Goal: Task Accomplishment & Management: Complete application form

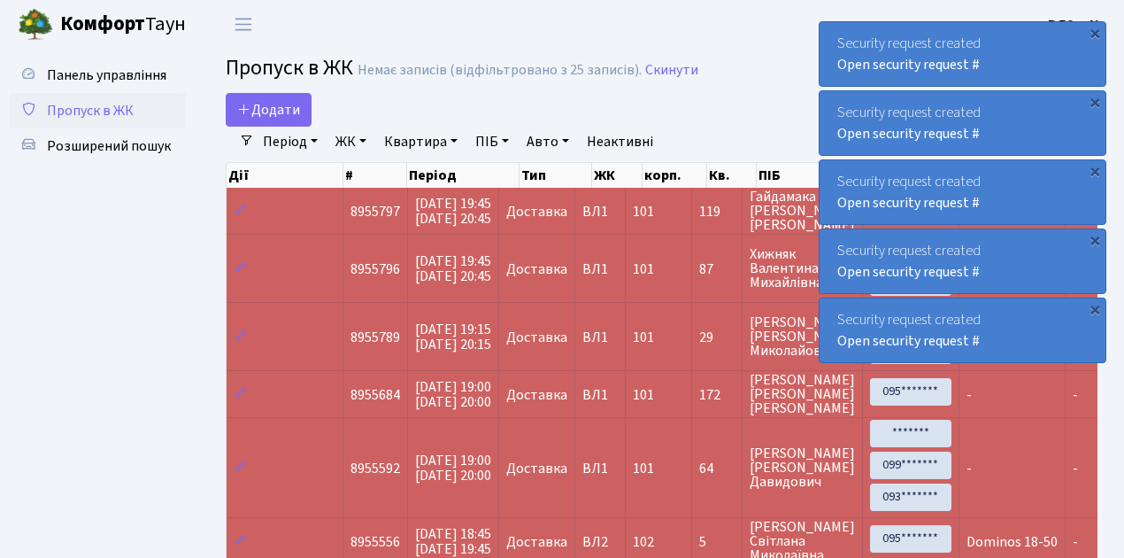
select select "25"
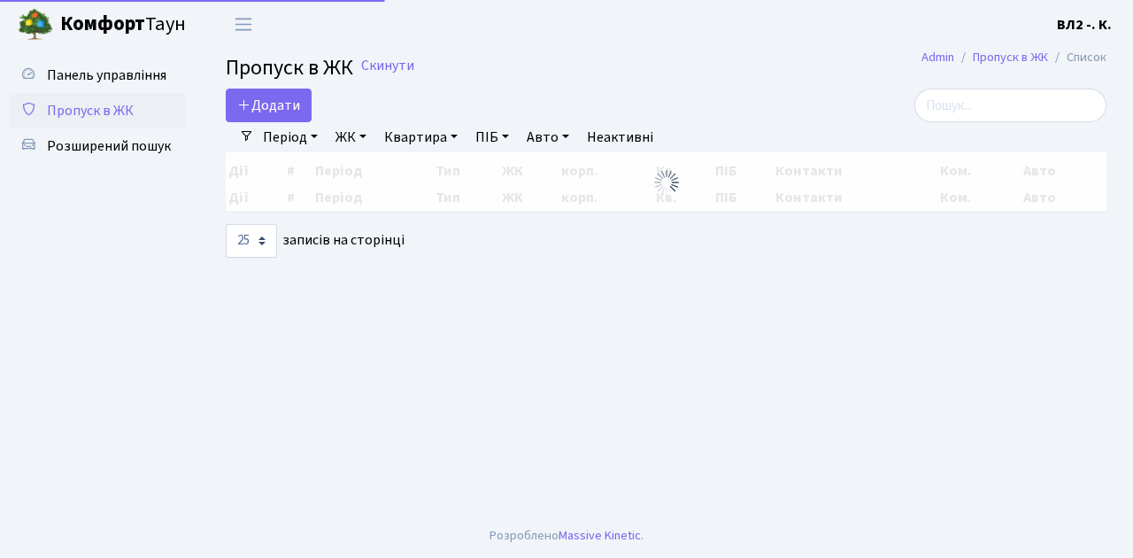
select select "25"
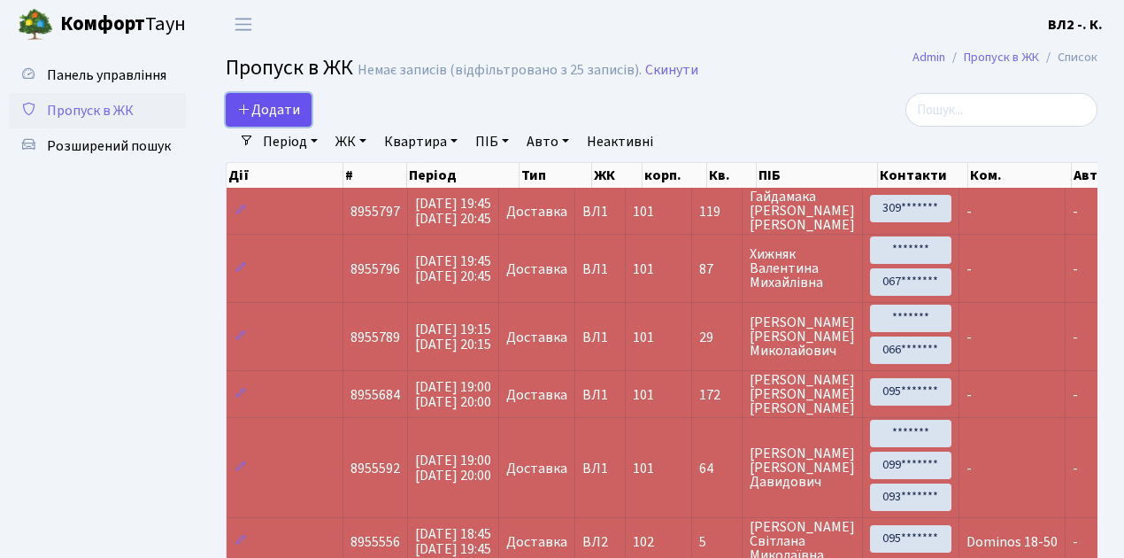
click at [303, 120] on link "Додати" at bounding box center [269, 110] width 86 height 34
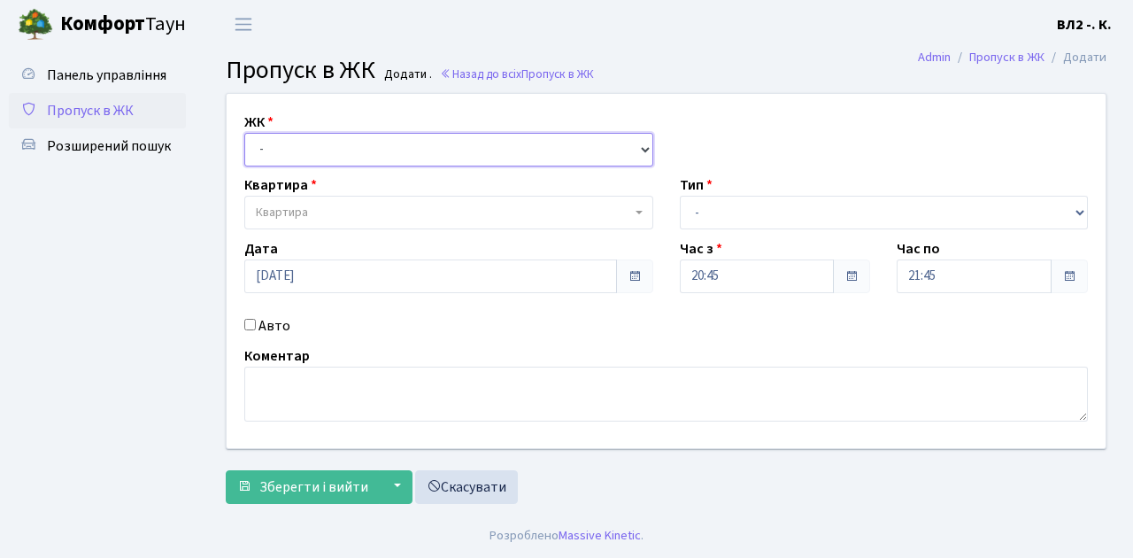
click at [641, 146] on select "- ВЛ1, Ужгородський пров., 4/1 ВЛ2, Голосіївський просп., 76 ВЛ3, пр.Голосіївсь…" at bounding box center [448, 150] width 409 height 34
select select "317"
click at [244, 133] on select "- [STREET_ADDRESS][PERSON_NAME]" at bounding box center [448, 150] width 409 height 34
select select
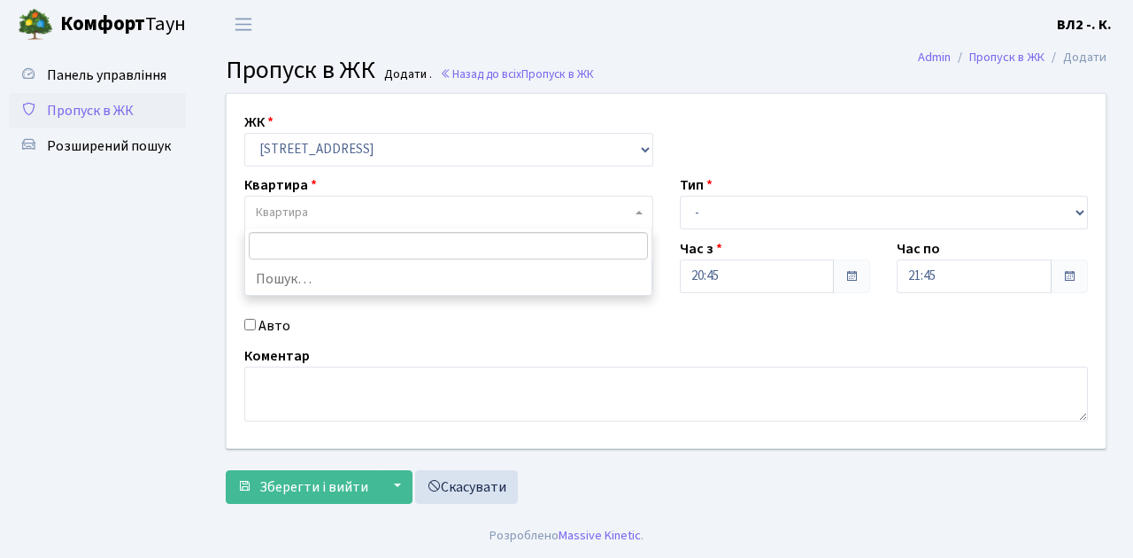
click at [631, 210] on span "Квартира" at bounding box center [448, 213] width 409 height 34
type input "163"
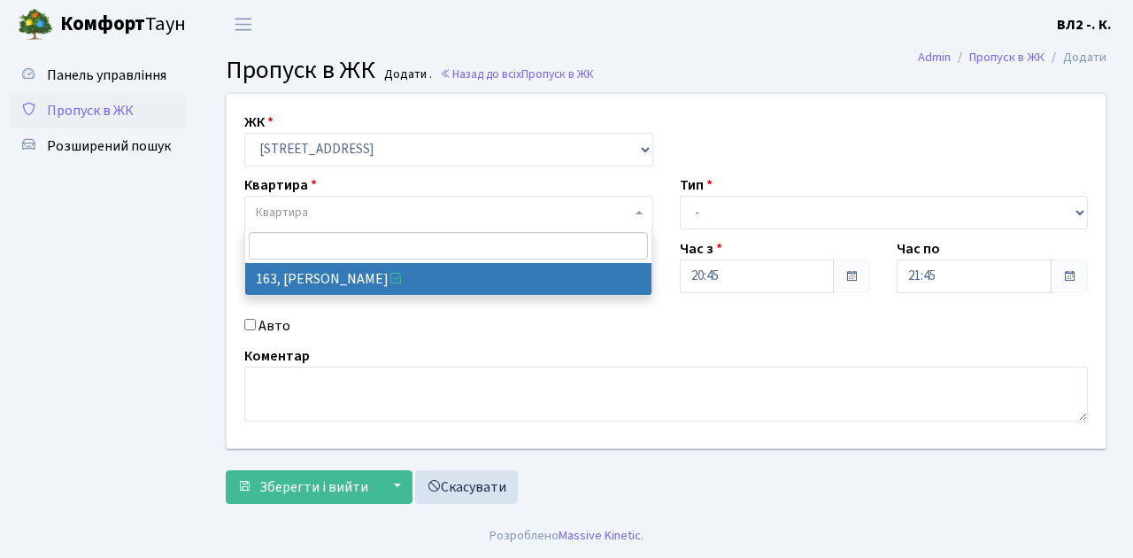
select select "38425"
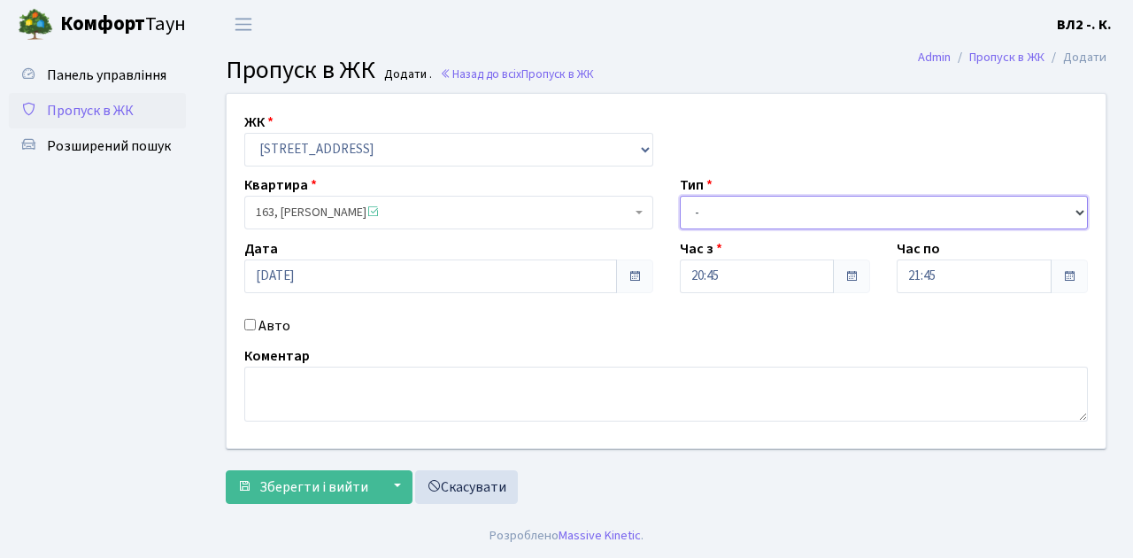
drag, startPoint x: 1079, startPoint y: 210, endPoint x: 1067, endPoint y: 209, distance: 11.5
click at [1079, 210] on select "- Доставка Таксі Гості Сервіс" at bounding box center [884, 213] width 409 height 34
select select "1"
click at [680, 196] on select "- Доставка Таксі Гості Сервіс" at bounding box center [884, 213] width 409 height 34
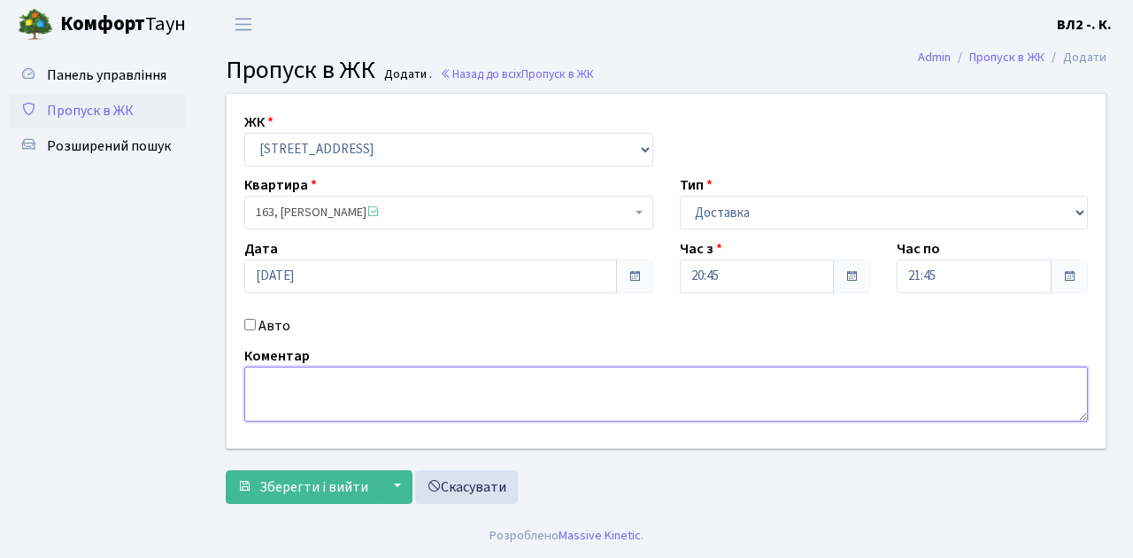
click at [273, 379] on textarea at bounding box center [666, 393] width 844 height 55
type textarea "Glovo 20-52"
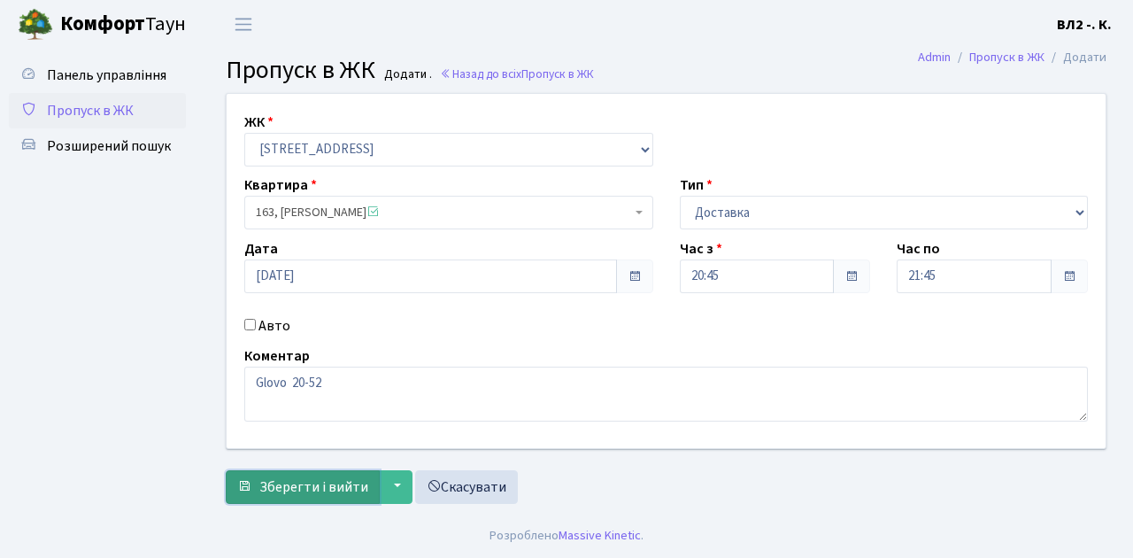
click at [267, 493] on span "Зберегти і вийти" at bounding box center [313, 486] width 109 height 19
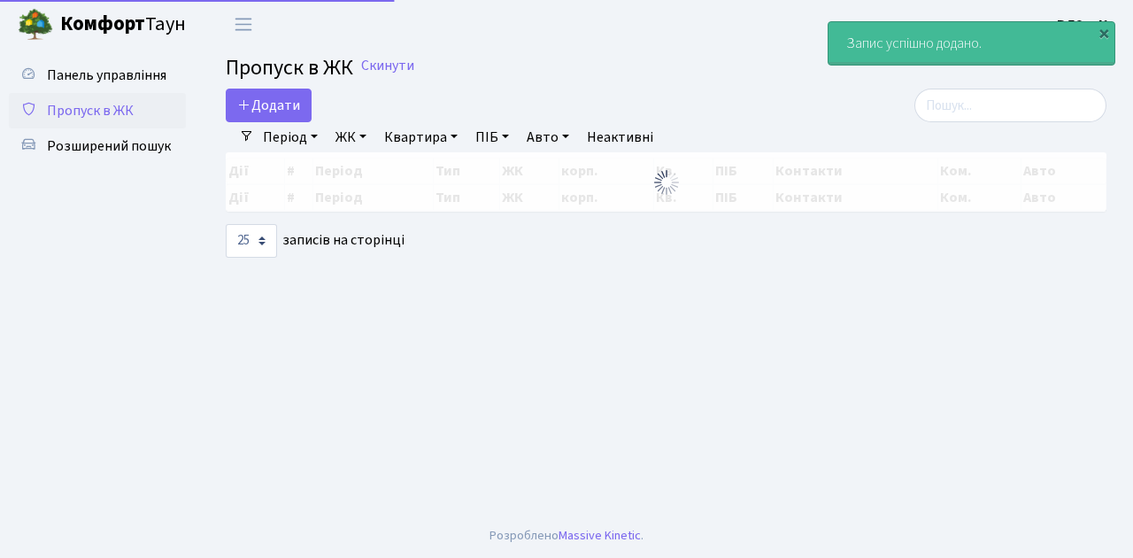
select select "25"
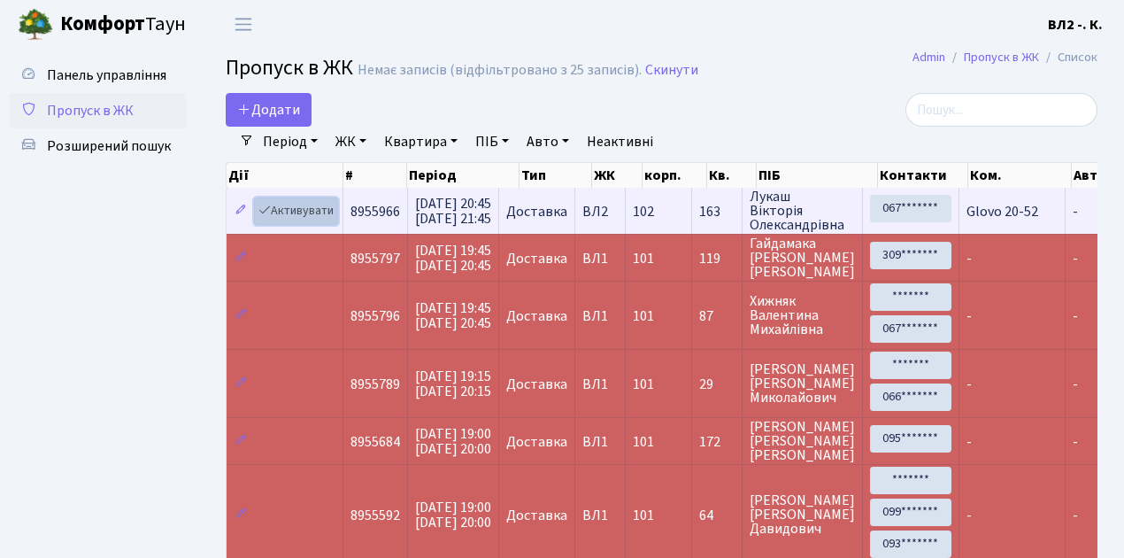
click at [328, 220] on link "Активувати" at bounding box center [296, 210] width 84 height 27
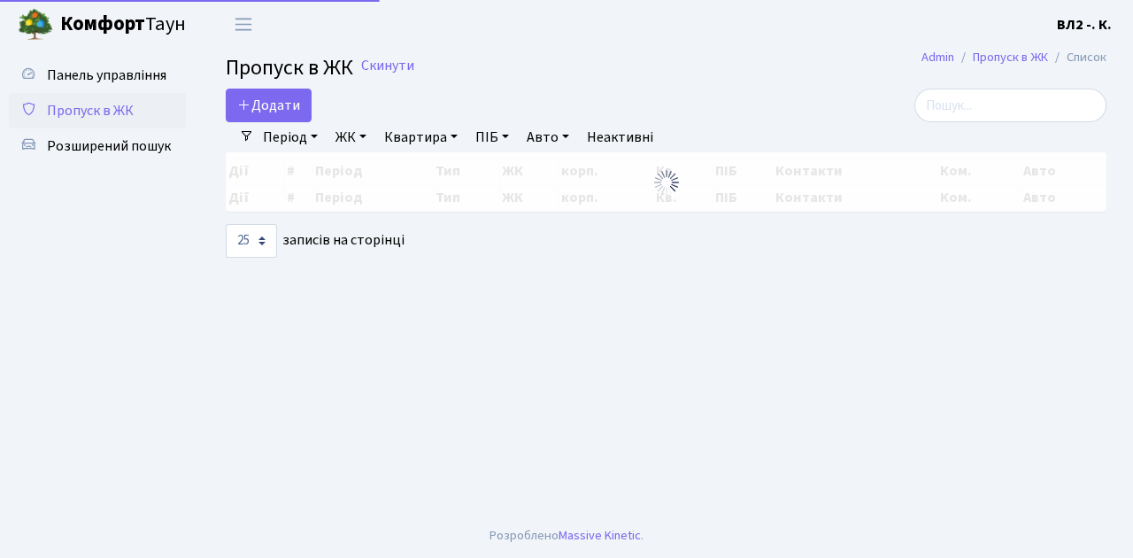
select select "25"
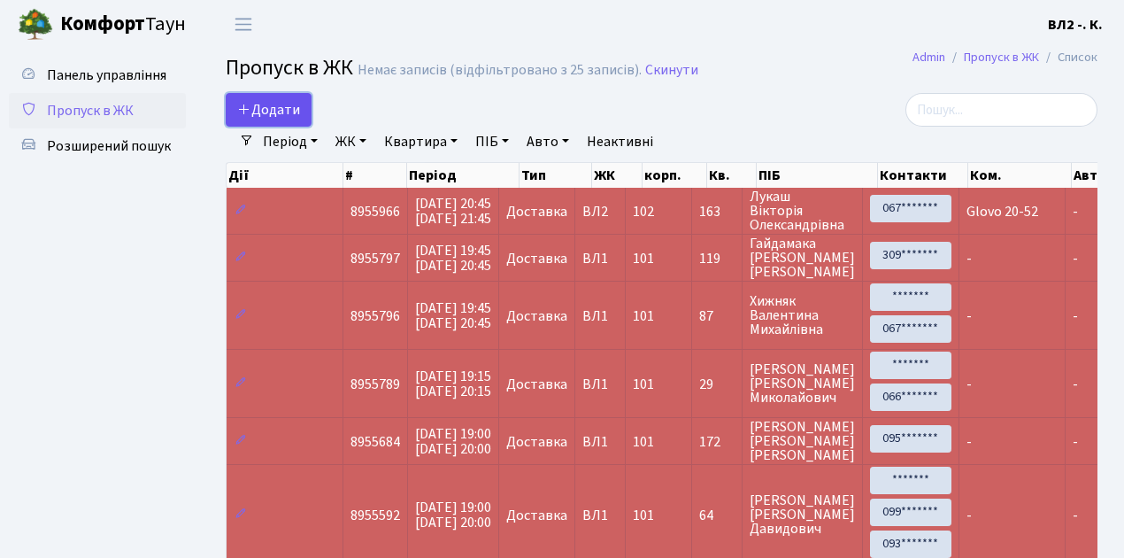
click at [303, 120] on link "Додати" at bounding box center [269, 110] width 86 height 34
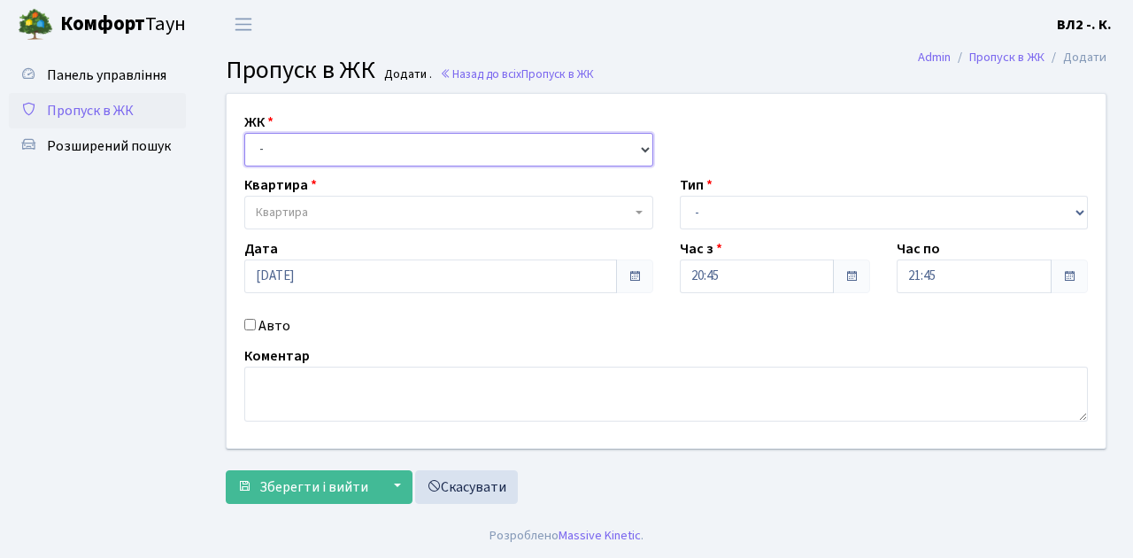
click at [643, 142] on select "- [STREET_ADDRESS][PERSON_NAME]" at bounding box center [448, 150] width 409 height 34
select select "317"
click at [244, 133] on select "- [STREET_ADDRESS][PERSON_NAME]" at bounding box center [448, 150] width 409 height 34
select select
click at [638, 212] on b at bounding box center [639, 213] width 7 height 4
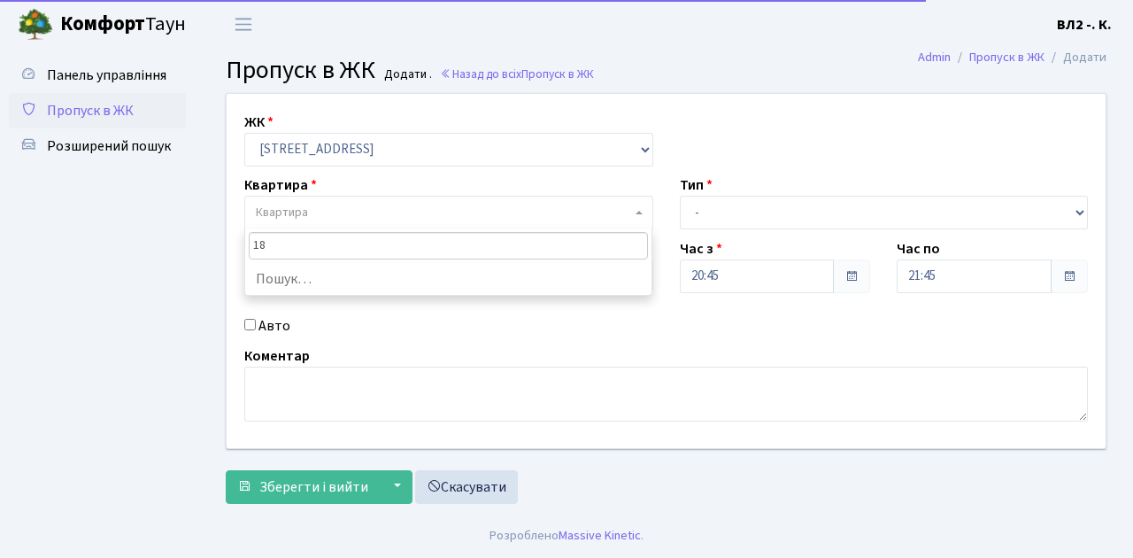
type input "188"
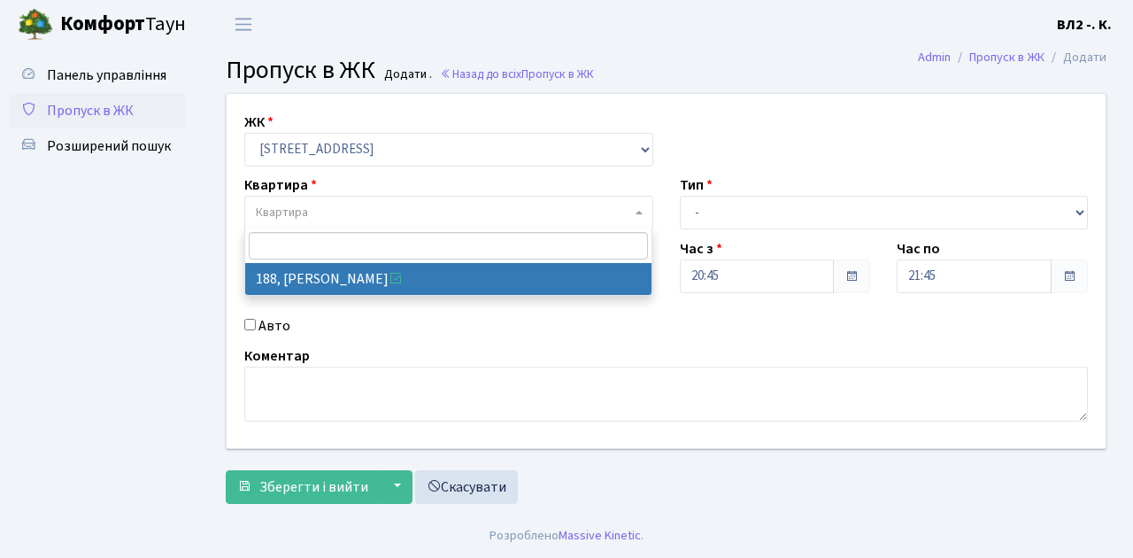
select select "40000"
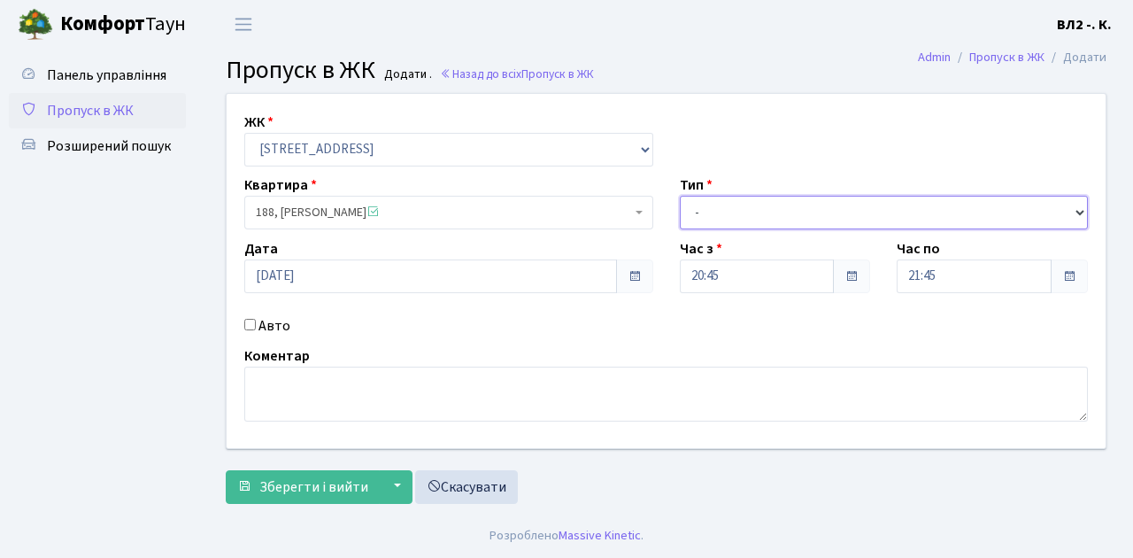
drag, startPoint x: 1080, startPoint y: 210, endPoint x: 1060, endPoint y: 208, distance: 20.4
click at [1080, 210] on select "- Доставка Таксі Гості Сервіс" at bounding box center [884, 213] width 409 height 34
select select "1"
click at [680, 196] on select "- Доставка Таксі Гості Сервіс" at bounding box center [884, 213] width 409 height 34
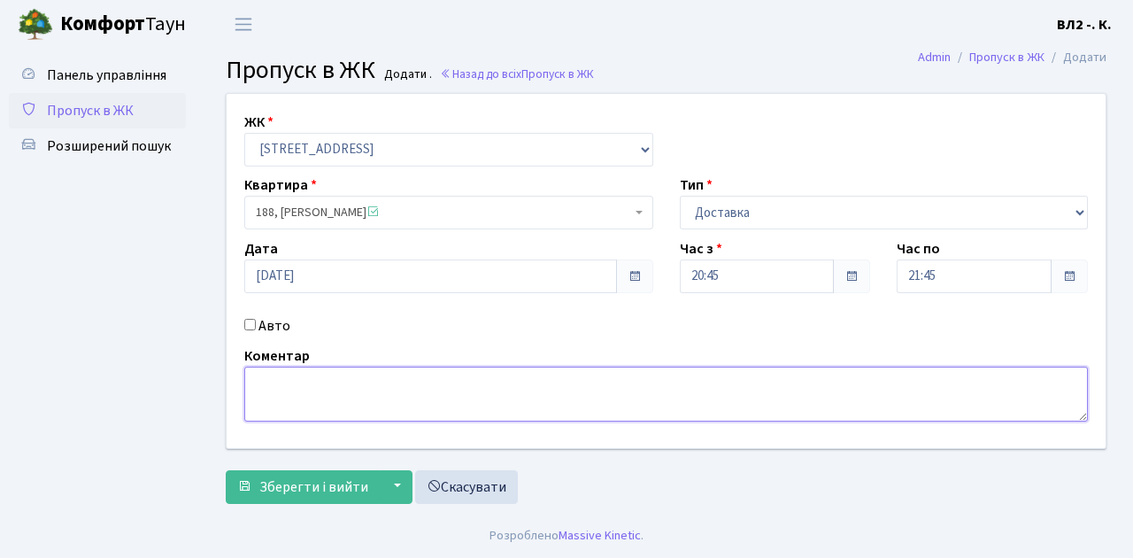
click at [258, 376] on textarea at bounding box center [666, 393] width 844 height 55
type textarea "20-53"
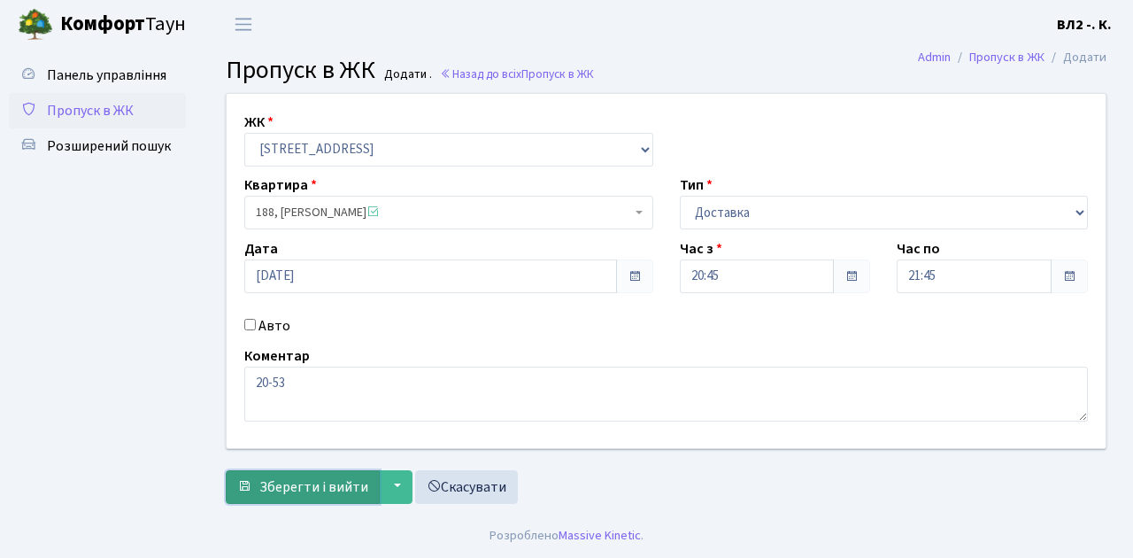
click at [322, 488] on span "Зберегти і вийти" at bounding box center [313, 486] width 109 height 19
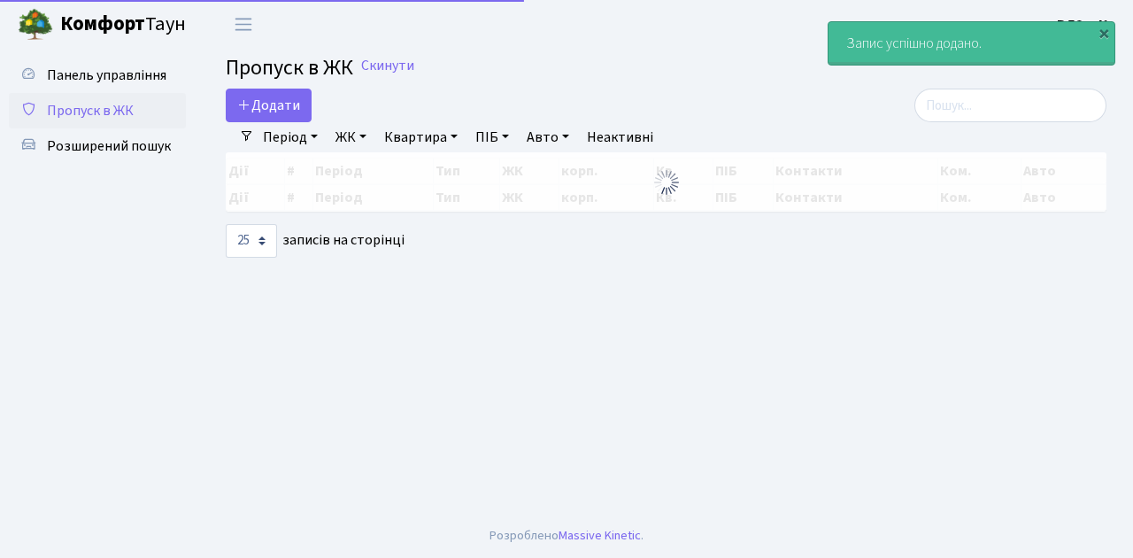
select select "25"
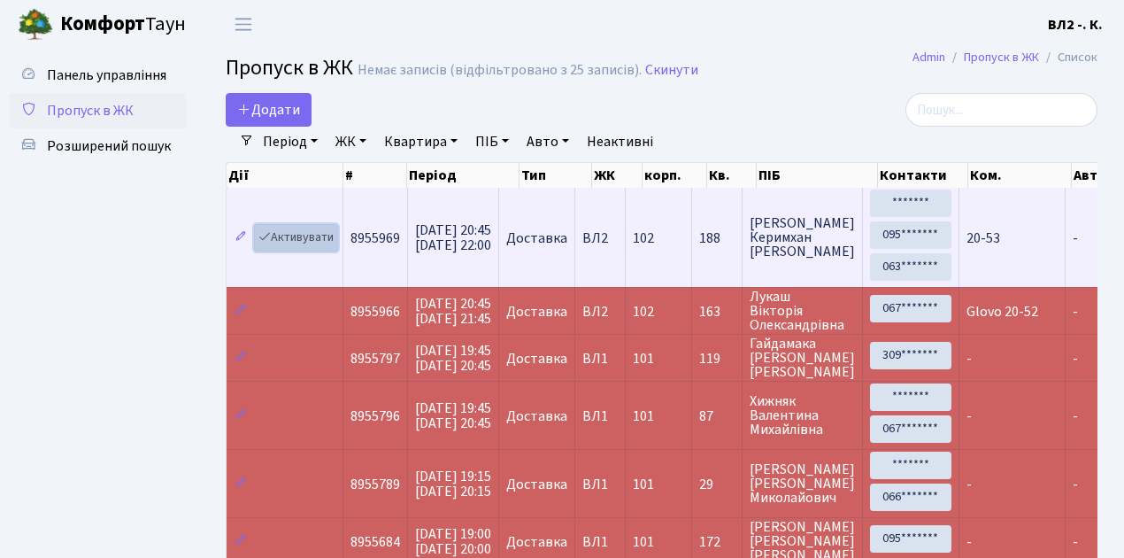
click at [333, 248] on link "Активувати" at bounding box center [296, 237] width 84 height 27
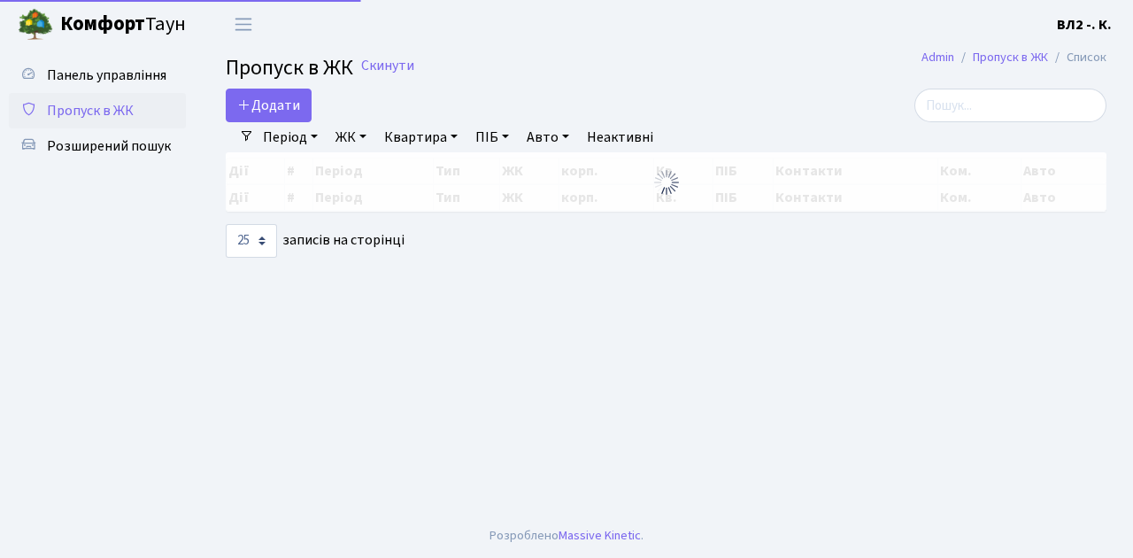
select select "25"
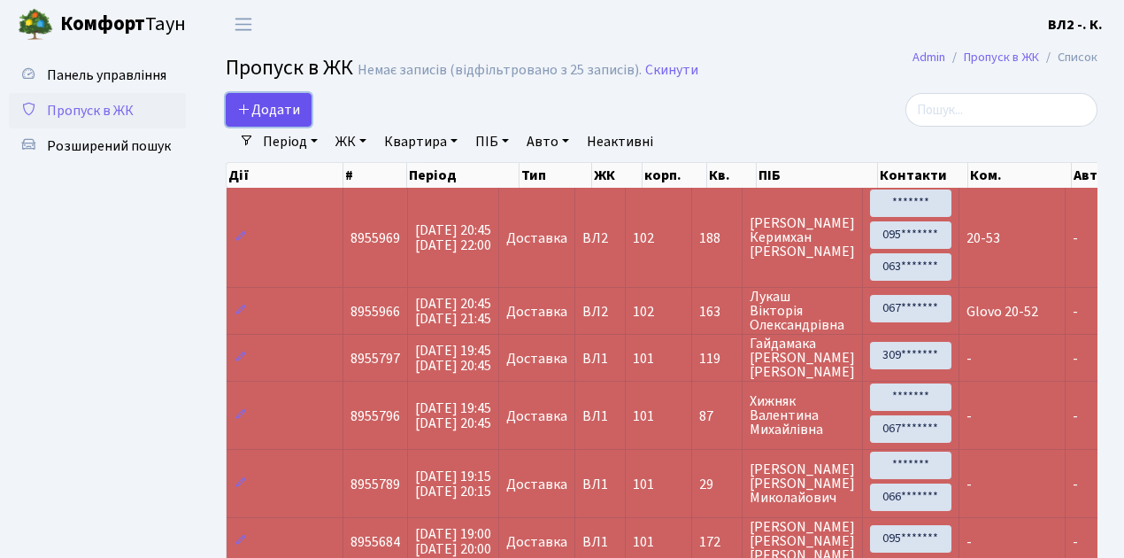
click at [303, 122] on link "Додати" at bounding box center [269, 110] width 86 height 34
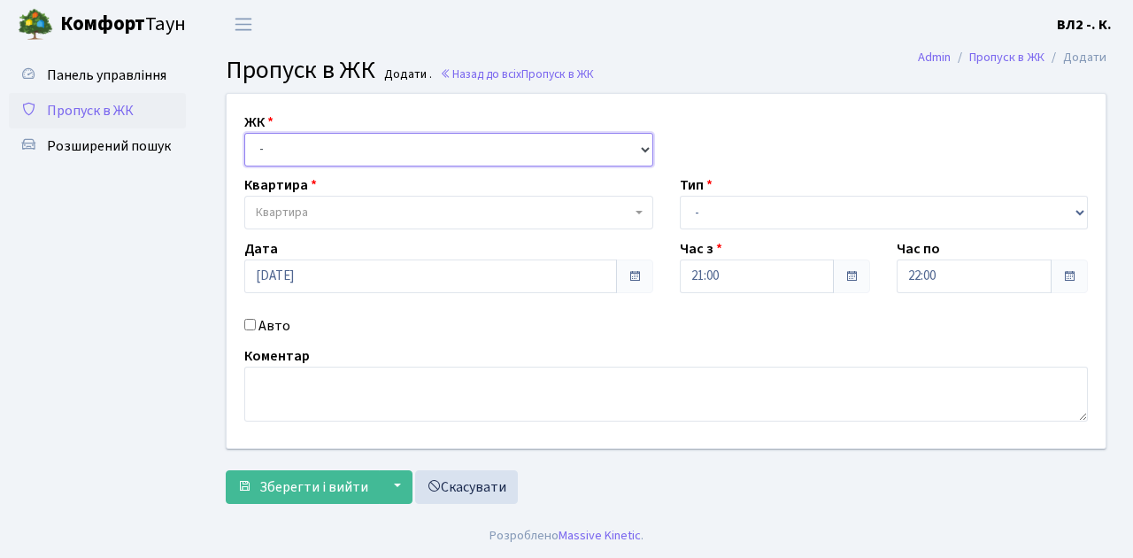
click at [642, 147] on select "- ВЛ1, Ужгородський пров., 4/1 ВЛ2, Голосіївський просп., 76 ВЛ3, пр.Голосіївсь…" at bounding box center [448, 150] width 409 height 34
select select "317"
click at [244, 133] on select "- ВЛ1, Ужгородський пров., 4/1 ВЛ2, Голосіївський просп., 76 ВЛ3, пр.Голосіївсь…" at bounding box center [448, 150] width 409 height 34
select select
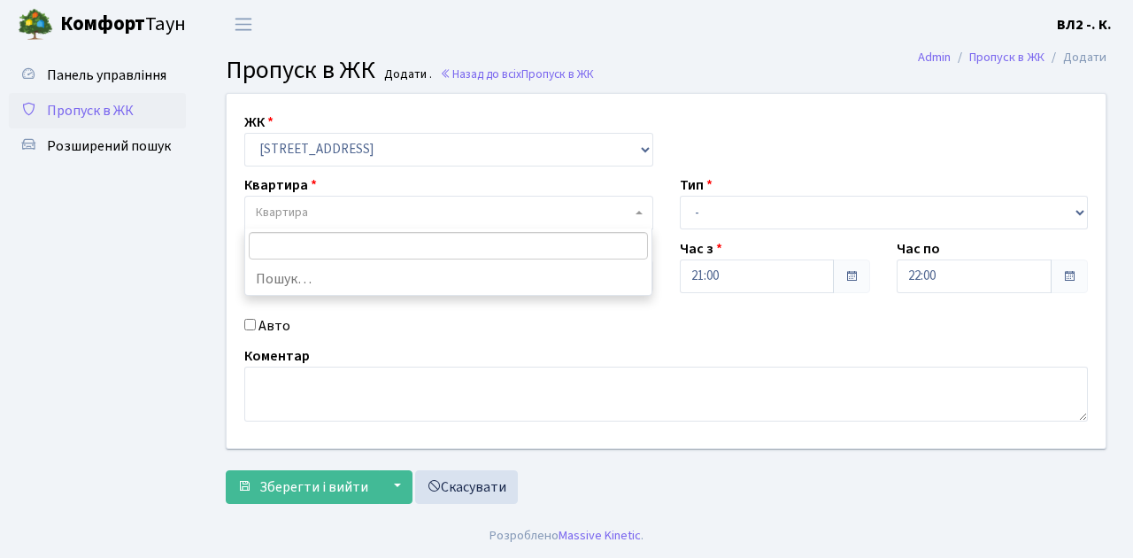
click at [634, 209] on span "Квартира" at bounding box center [448, 213] width 409 height 34
type input "122"
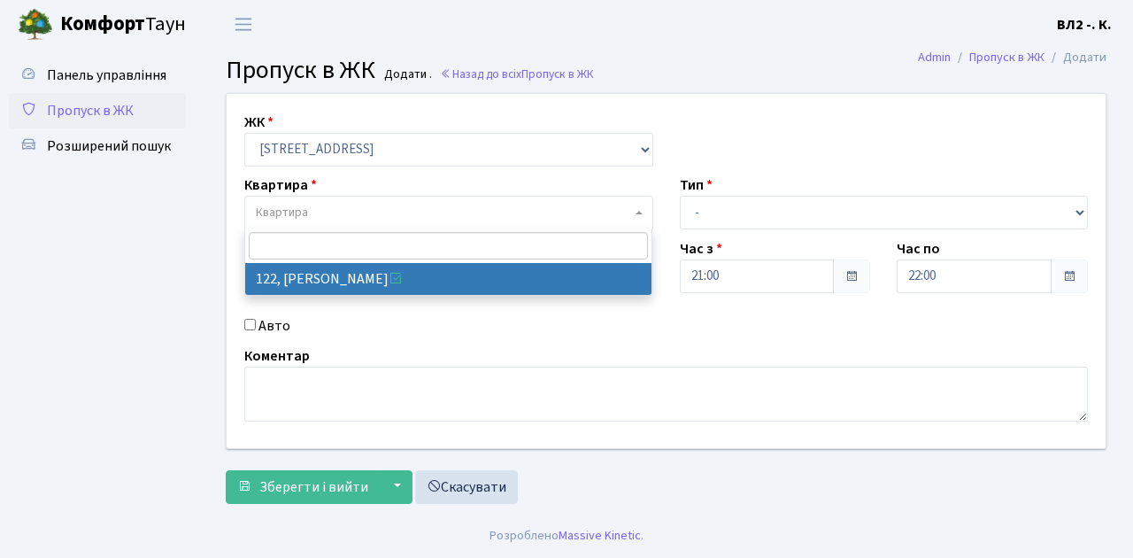
select select "38302"
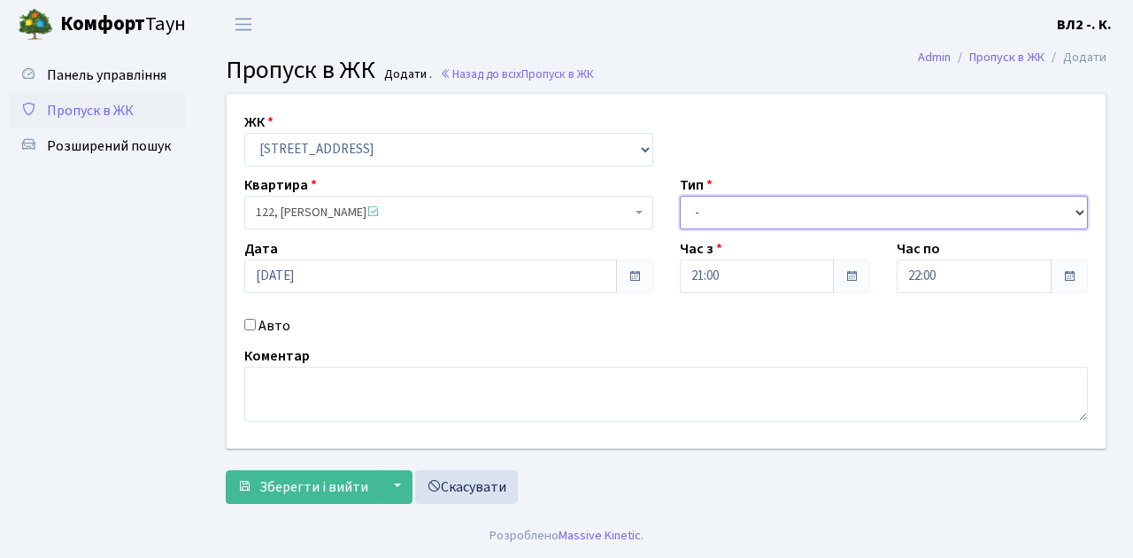
click at [1077, 205] on select "- Доставка Таксі Гості Сервіс" at bounding box center [884, 213] width 409 height 34
select select "1"
click at [680, 196] on select "- Доставка Таксі Гості Сервіс" at bounding box center [884, 213] width 409 height 34
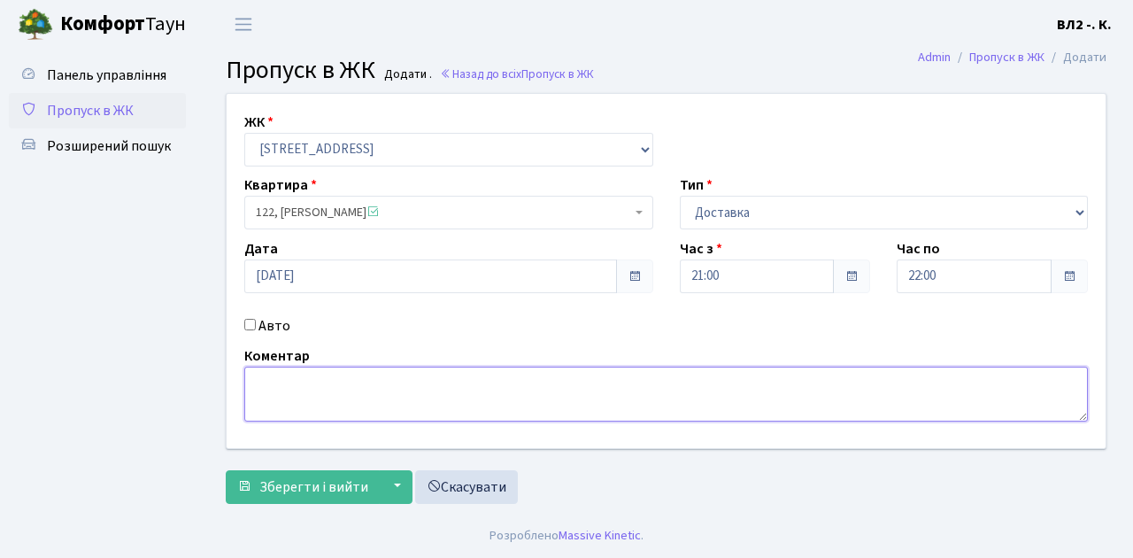
click at [282, 381] on textarea at bounding box center [666, 393] width 844 height 55
type textarea "Glovo 21-03"
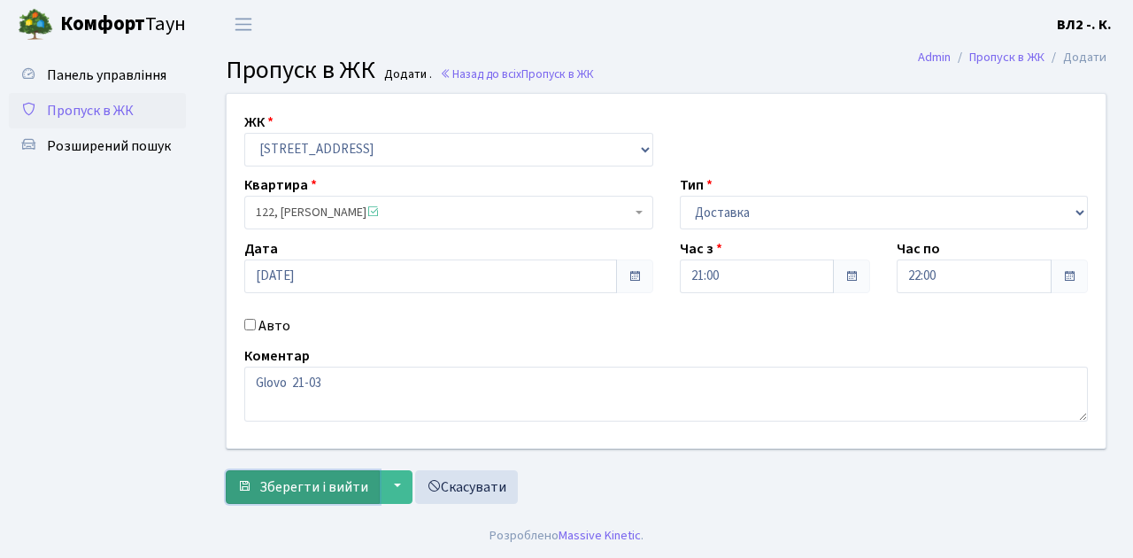
click at [267, 490] on span "Зберегти і вийти" at bounding box center [313, 486] width 109 height 19
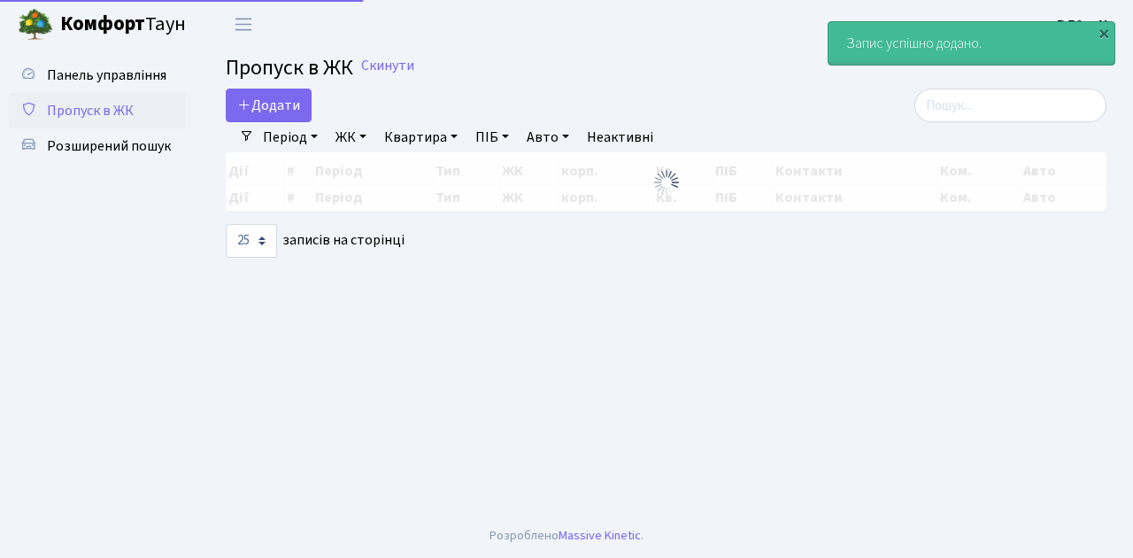
select select "25"
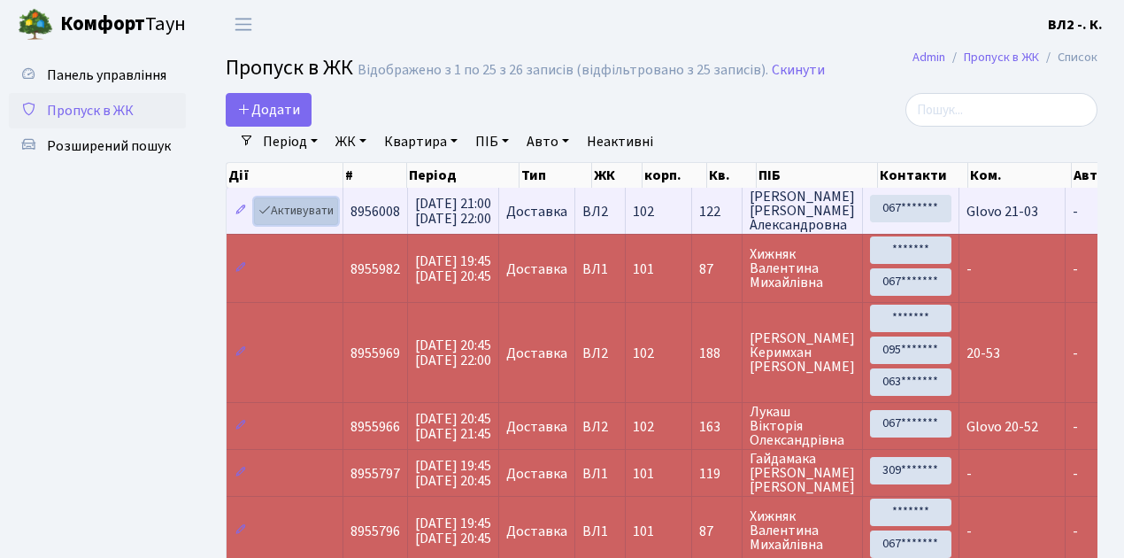
click at [334, 220] on link "Активувати" at bounding box center [296, 210] width 84 height 27
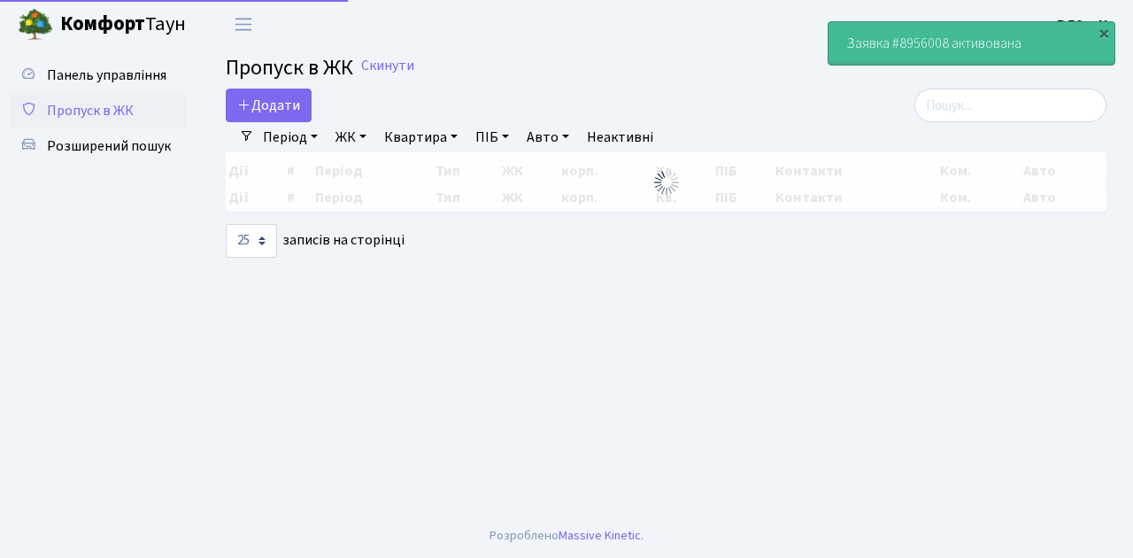
select select "25"
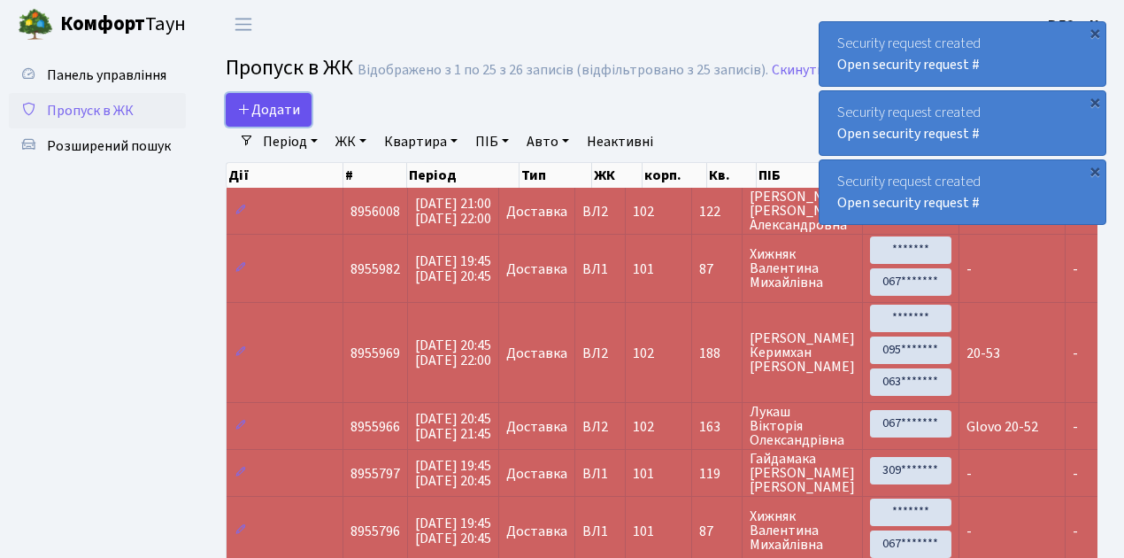
click at [301, 117] on link "Додати" at bounding box center [269, 110] width 86 height 34
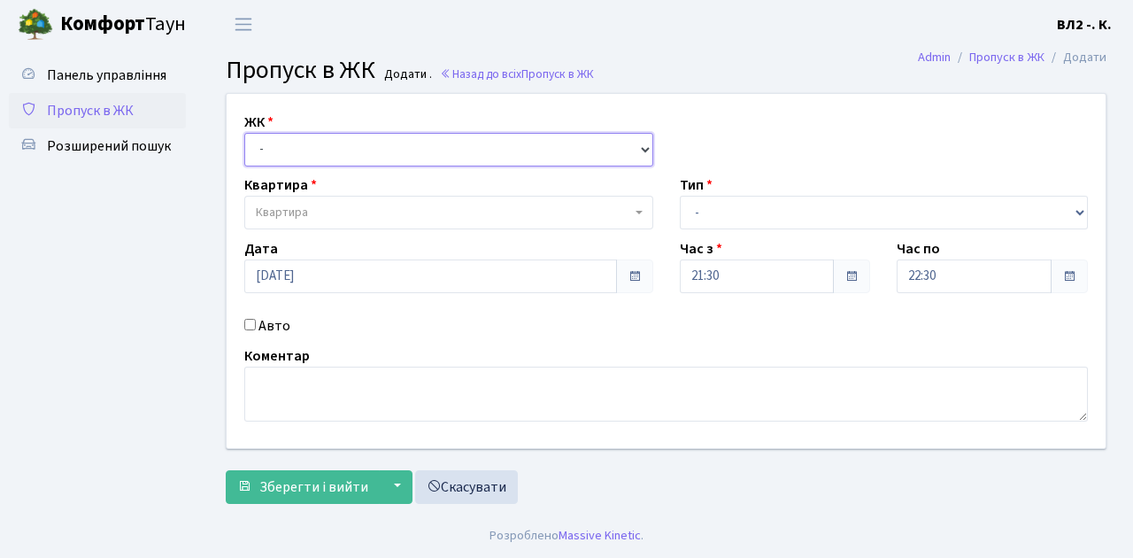
click at [644, 146] on select "- ВЛ1, Ужгородський пров., 4/1 ВЛ2, Голосіївський просп., 76 ВЛ3, пр.Голосіївсь…" at bounding box center [448, 150] width 409 height 34
select select "317"
click at [244, 133] on select "- ВЛ1, Ужгородський пров., 4/1 ВЛ2, Голосіївський просп., 76 ВЛ3, пр.Голосіївсь…" at bounding box center [448, 150] width 409 height 34
select select
click at [637, 206] on span "Квартира" at bounding box center [448, 213] width 409 height 34
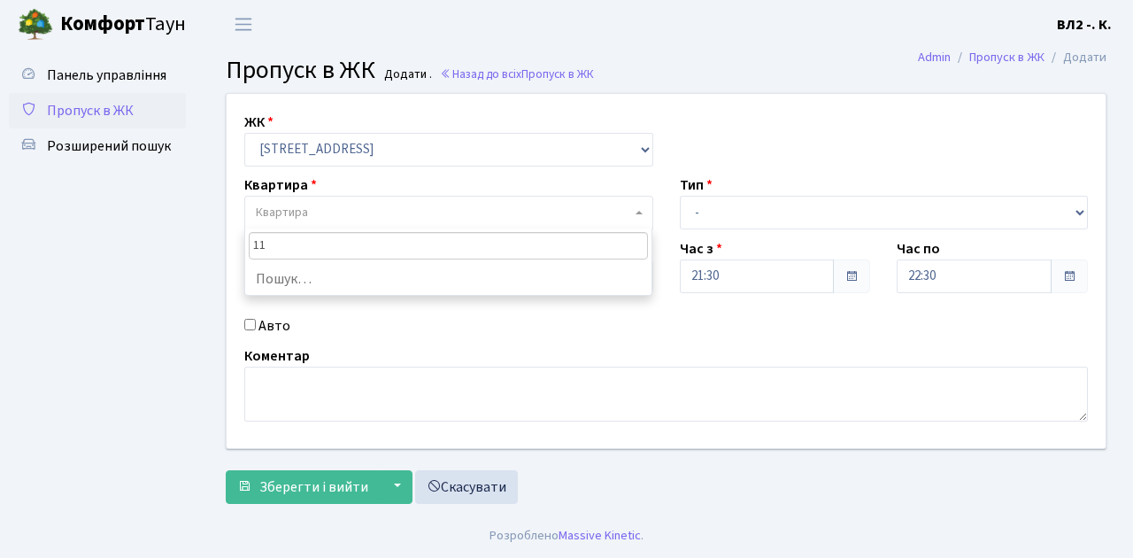
type input "114"
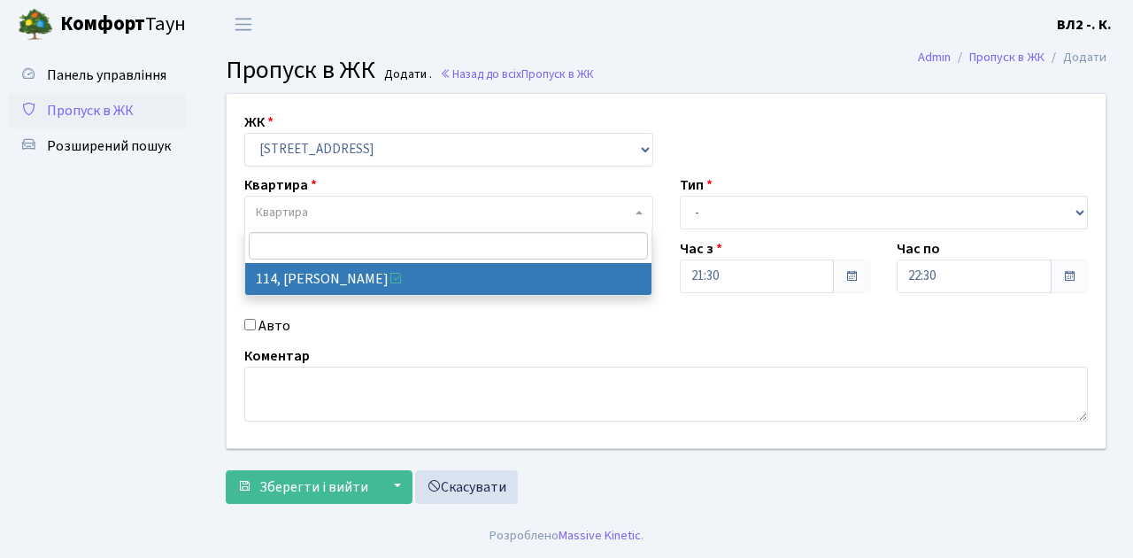
select select "38278"
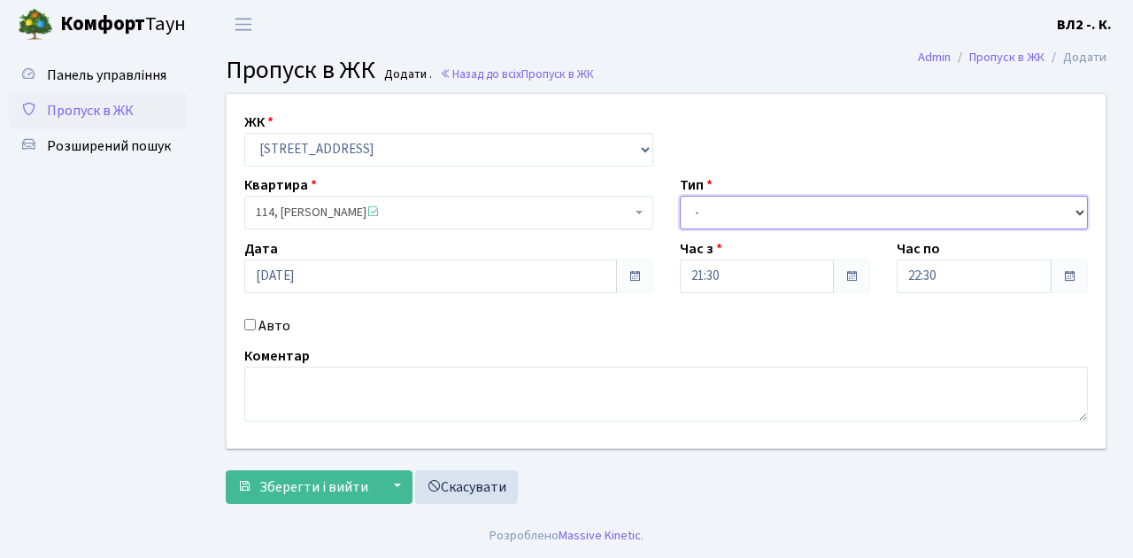
click at [1078, 206] on select "- Доставка Таксі Гості Сервіс" at bounding box center [884, 213] width 409 height 34
select select "1"
click at [680, 196] on select "- Доставка Таксі Гості Сервіс" at bounding box center [884, 213] width 409 height 34
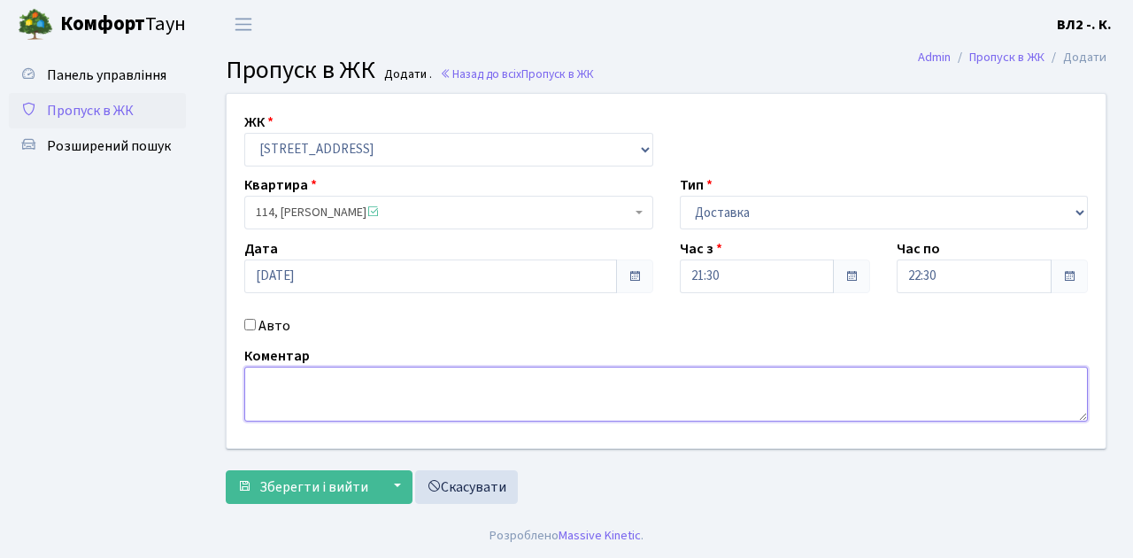
click at [262, 375] on textarea at bounding box center [666, 393] width 844 height 55
type textarea "21-29"
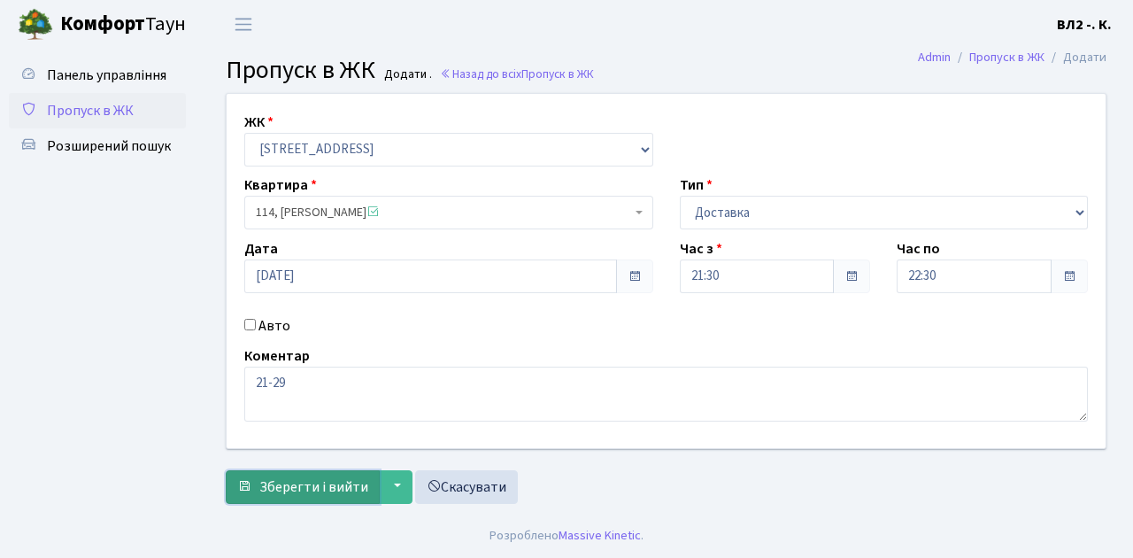
click at [279, 494] on span "Зберегти і вийти" at bounding box center [313, 486] width 109 height 19
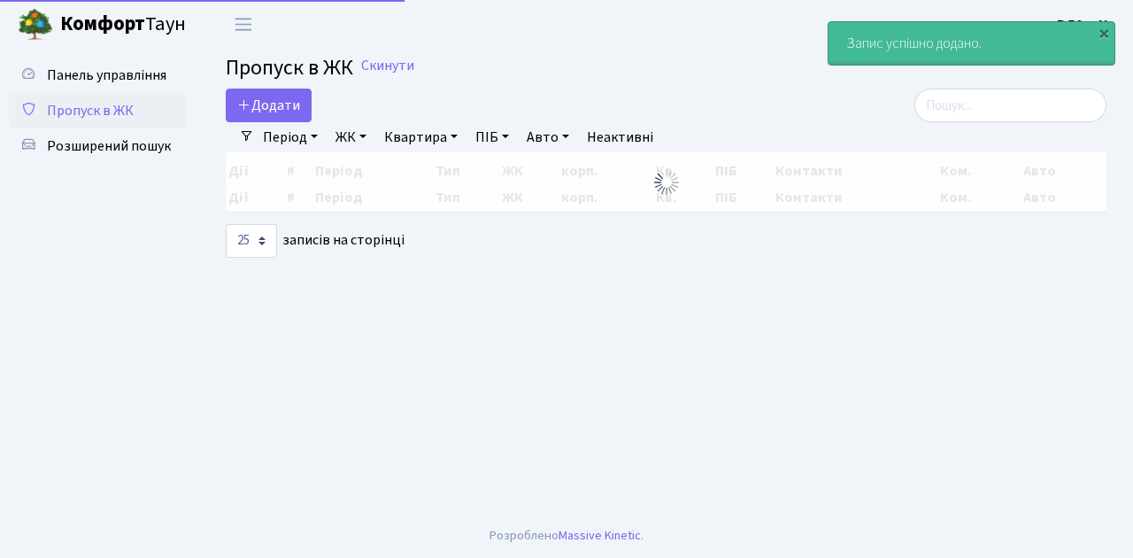
select select "25"
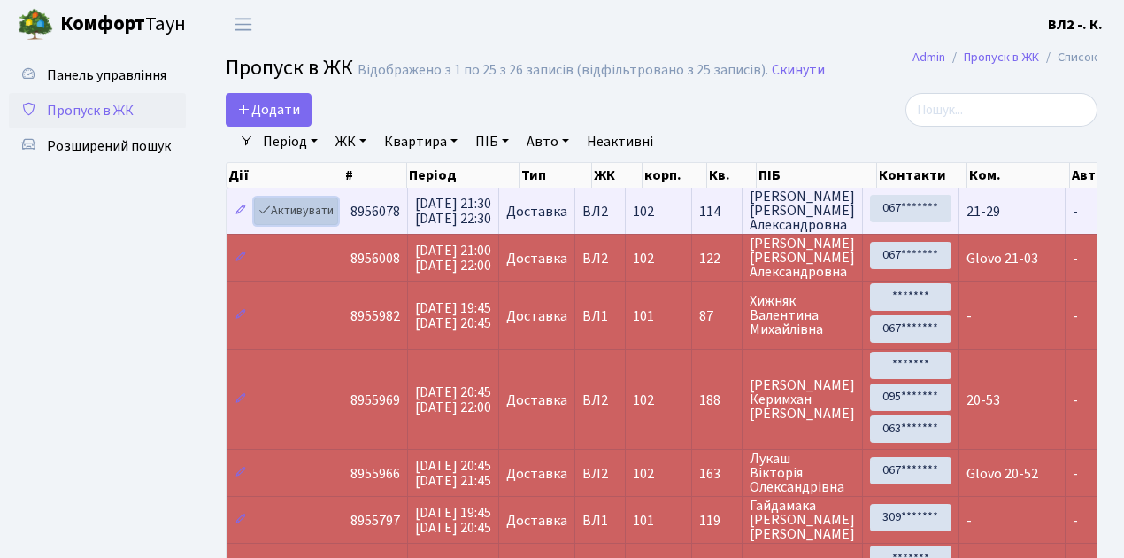
click at [333, 222] on link "Активувати" at bounding box center [296, 210] width 84 height 27
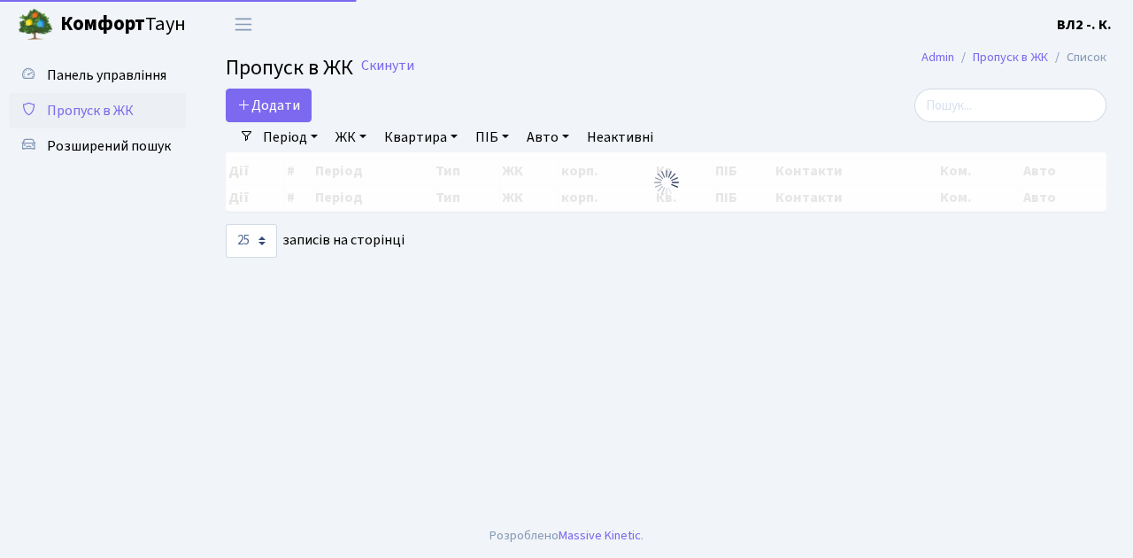
select select "25"
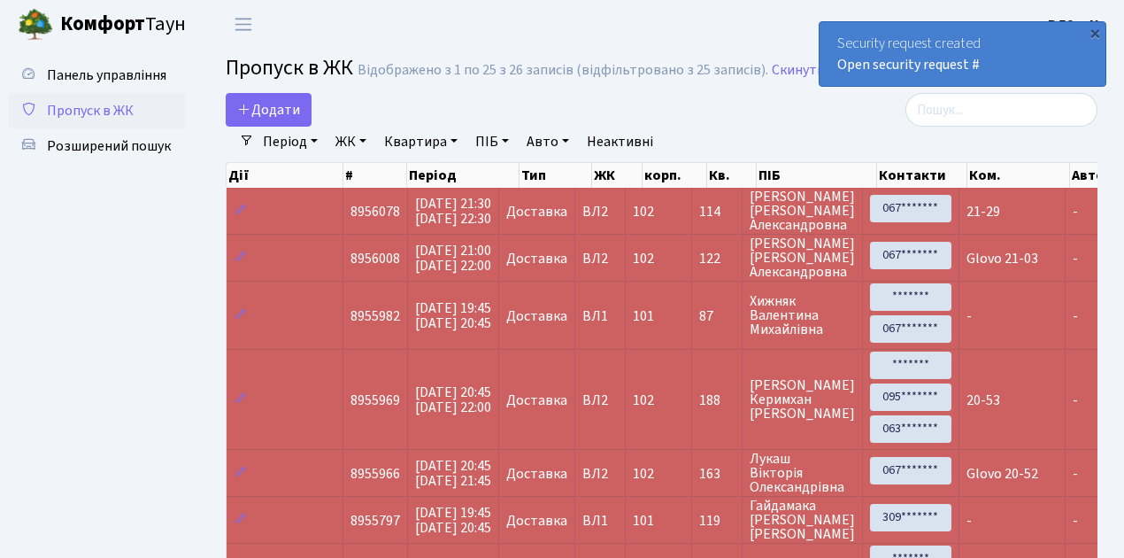
click at [331, 227] on td at bounding box center [285, 211] width 117 height 46
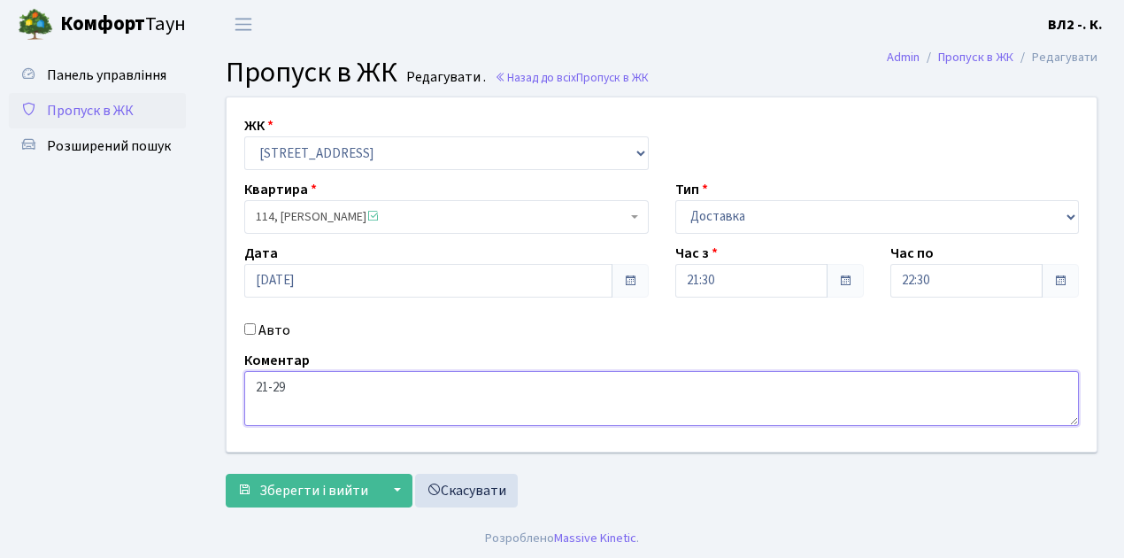
click at [251, 387] on textarea "21-29" at bounding box center [661, 398] width 835 height 55
type textarea "Dominos 21-29"
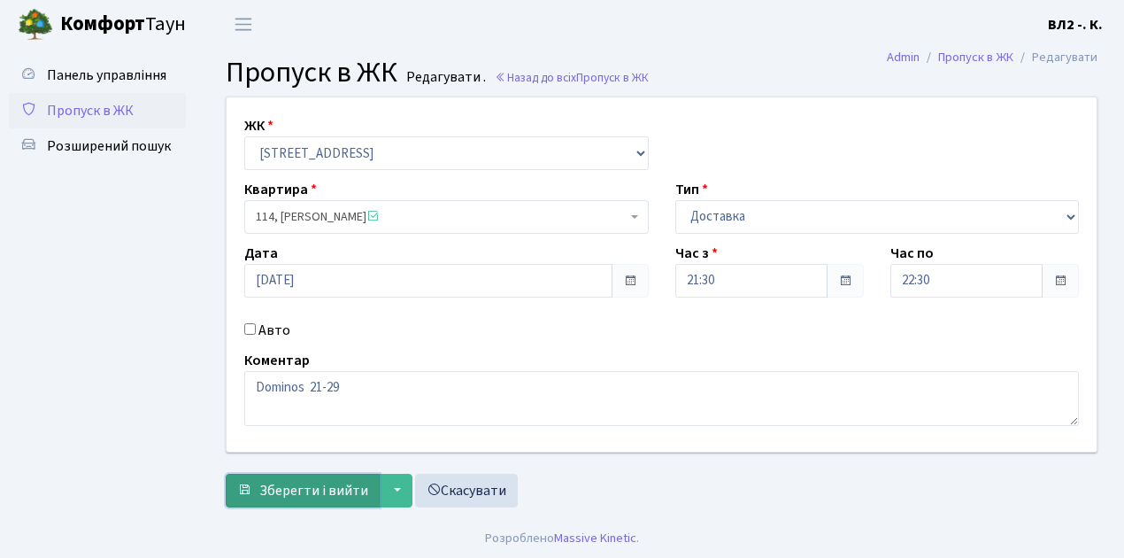
click at [272, 491] on span "Зберегти і вийти" at bounding box center [313, 490] width 109 height 19
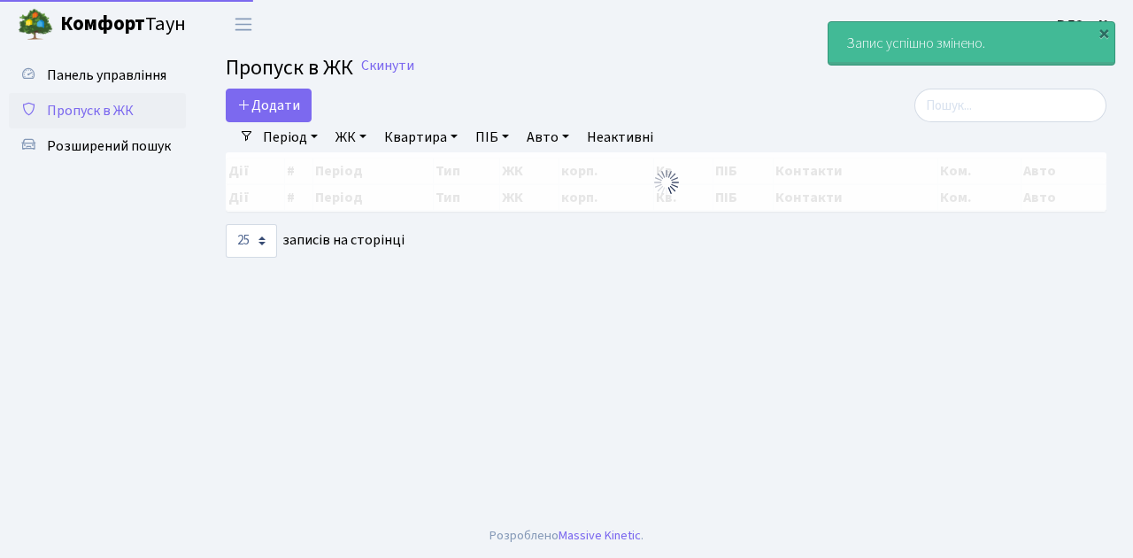
select select "25"
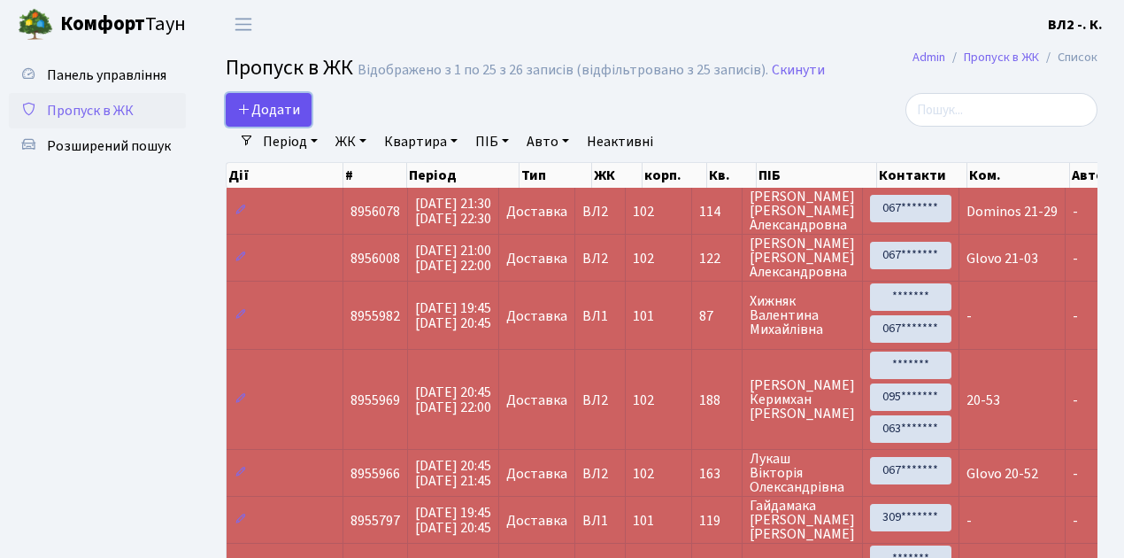
click at [306, 124] on link "Додати" at bounding box center [269, 110] width 86 height 34
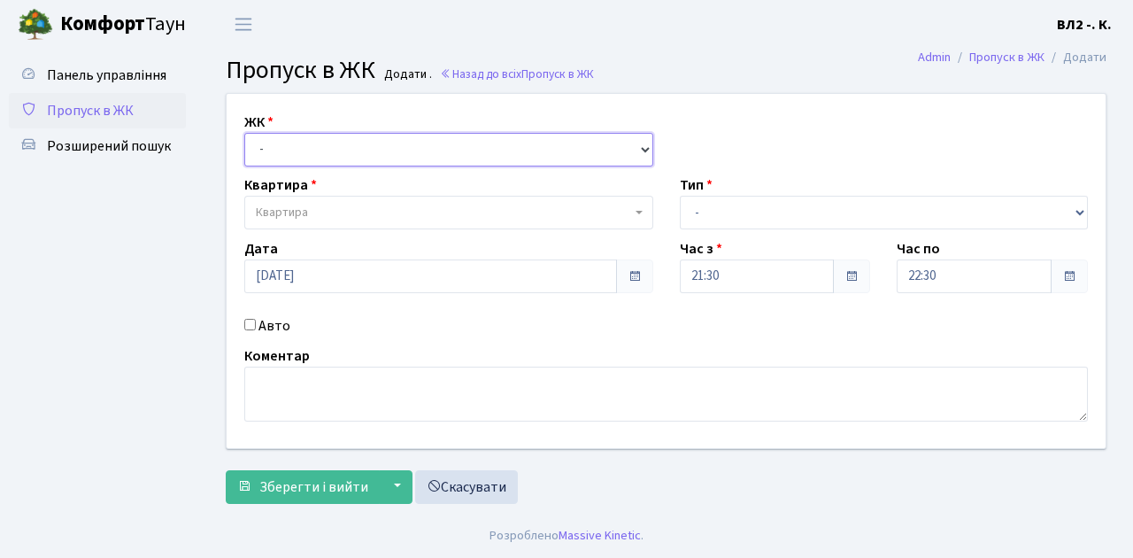
click at [641, 145] on select "- [STREET_ADDRESS][PERSON_NAME]" at bounding box center [448, 150] width 409 height 34
select select "317"
click at [244, 133] on select "- [STREET_ADDRESS][PERSON_NAME]" at bounding box center [448, 150] width 409 height 34
select select
click at [640, 209] on span at bounding box center [641, 213] width 4 height 34
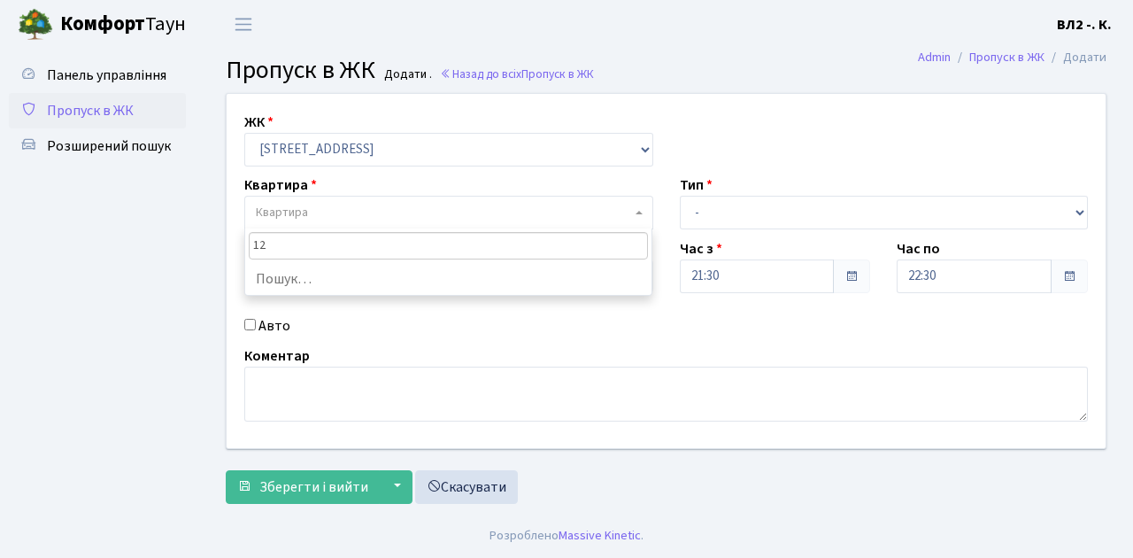
type input "127"
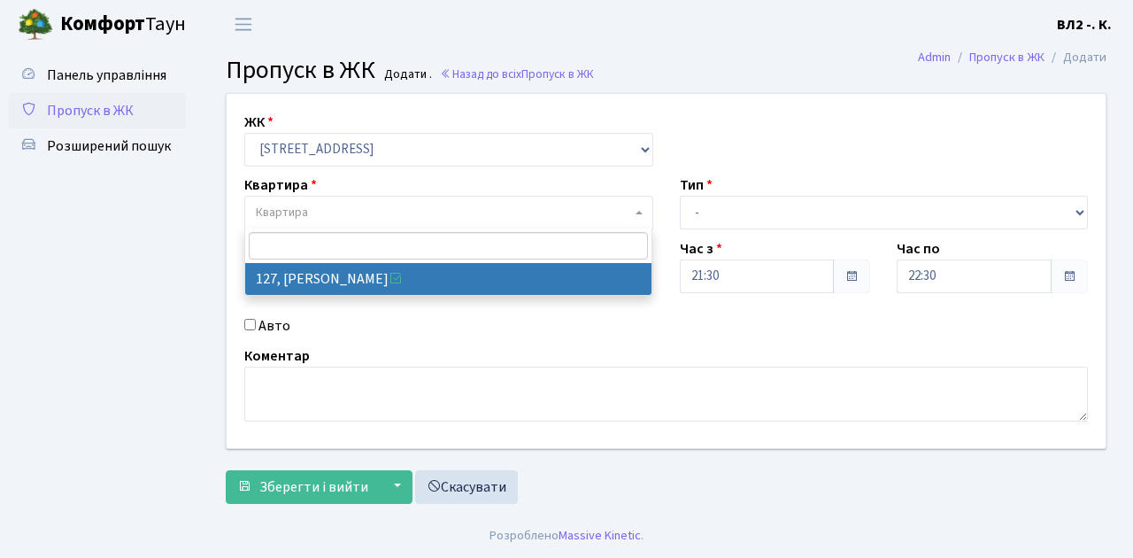
select select "38317"
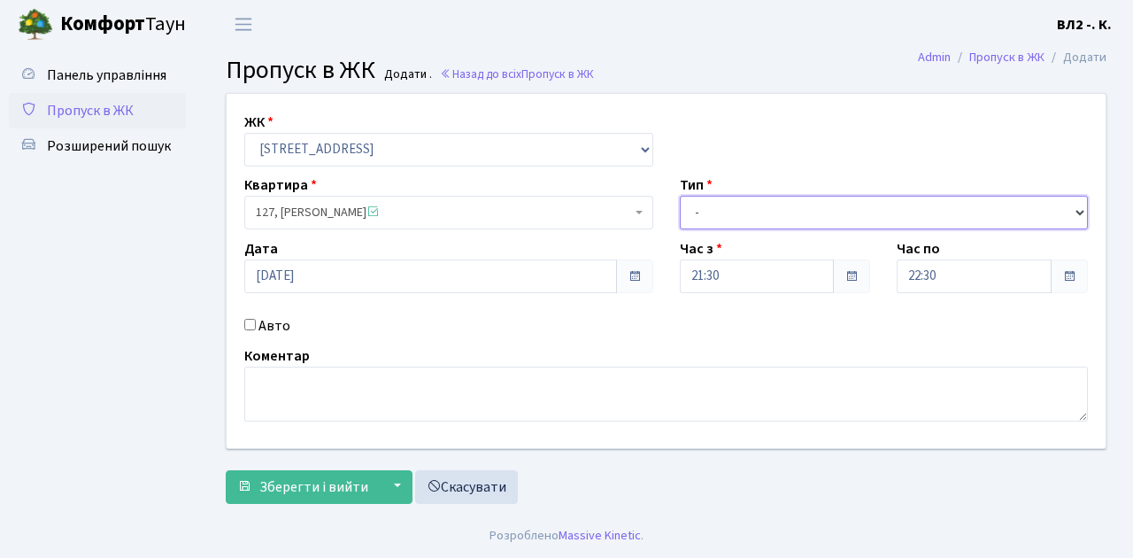
drag, startPoint x: 1083, startPoint y: 211, endPoint x: 1030, endPoint y: 202, distance: 53.0
click at [1083, 211] on select "- Доставка Таксі Гості Сервіс" at bounding box center [884, 213] width 409 height 34
select select "1"
click at [680, 196] on select "- Доставка Таксі Гості Сервіс" at bounding box center [884, 213] width 409 height 34
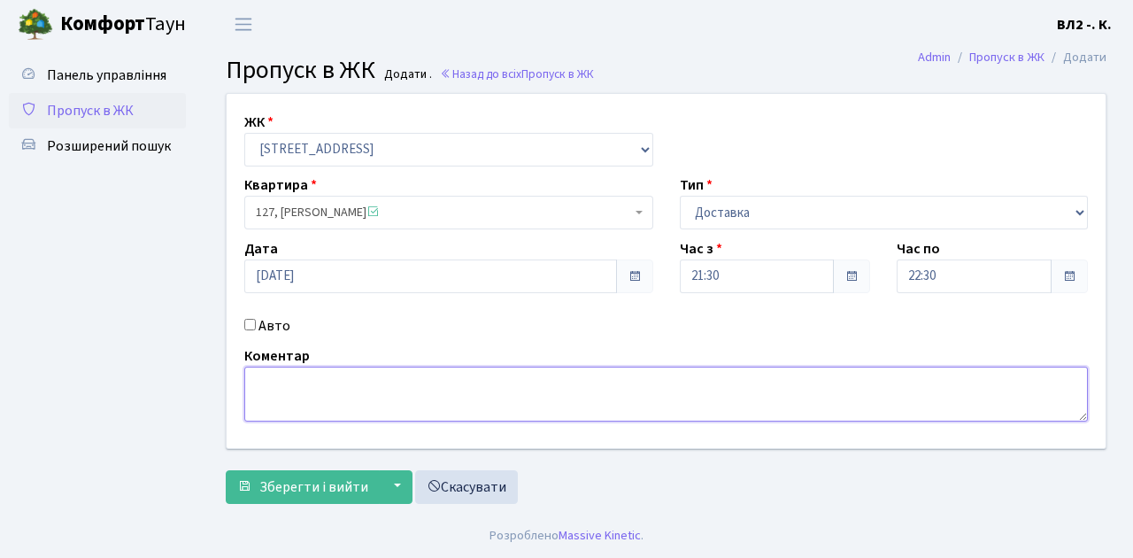
drag, startPoint x: 257, startPoint y: 381, endPoint x: 384, endPoint y: 381, distance: 127.5
click at [258, 381] on textarea at bounding box center [666, 393] width 844 height 55
type textarea "21-35"
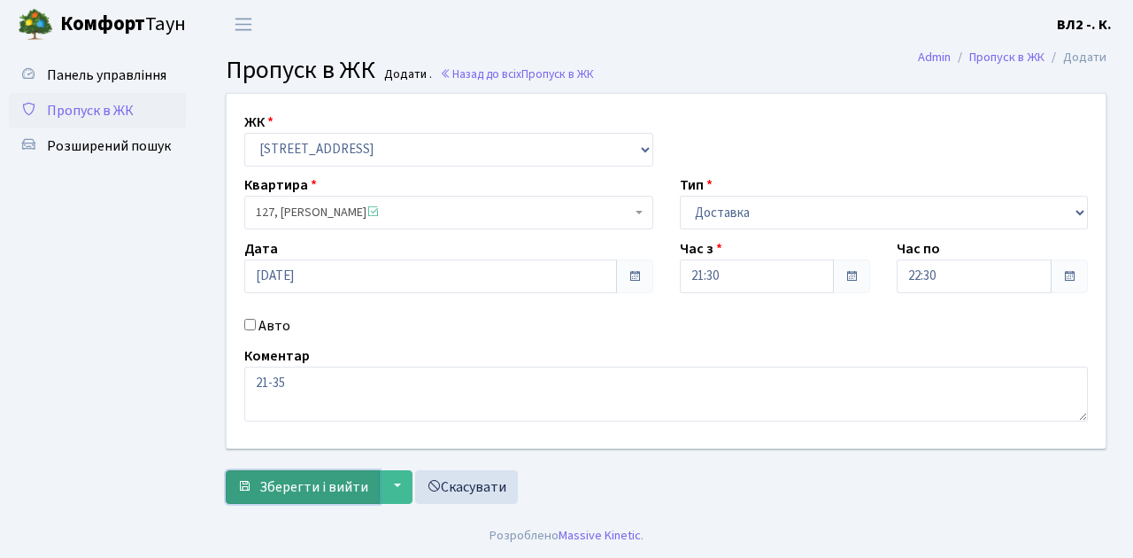
click at [279, 492] on span "Зберегти і вийти" at bounding box center [313, 486] width 109 height 19
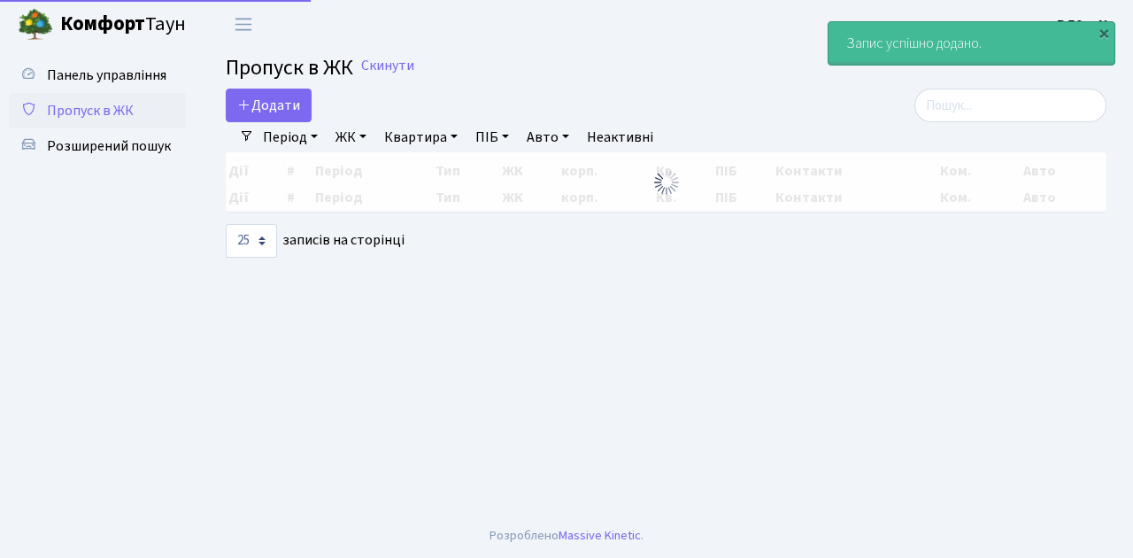
select select "25"
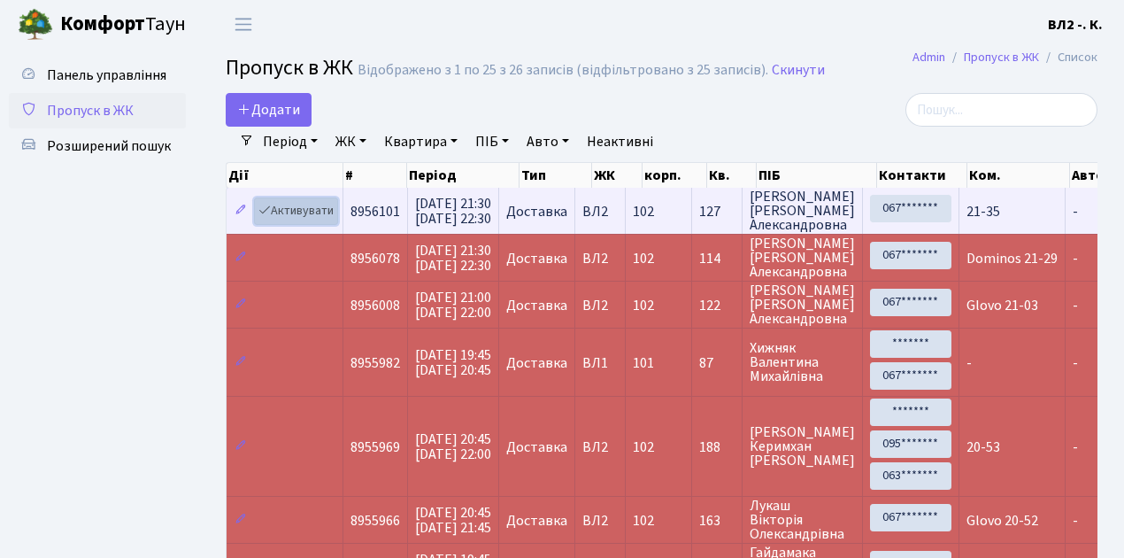
click at [333, 221] on link "Активувати" at bounding box center [296, 210] width 84 height 27
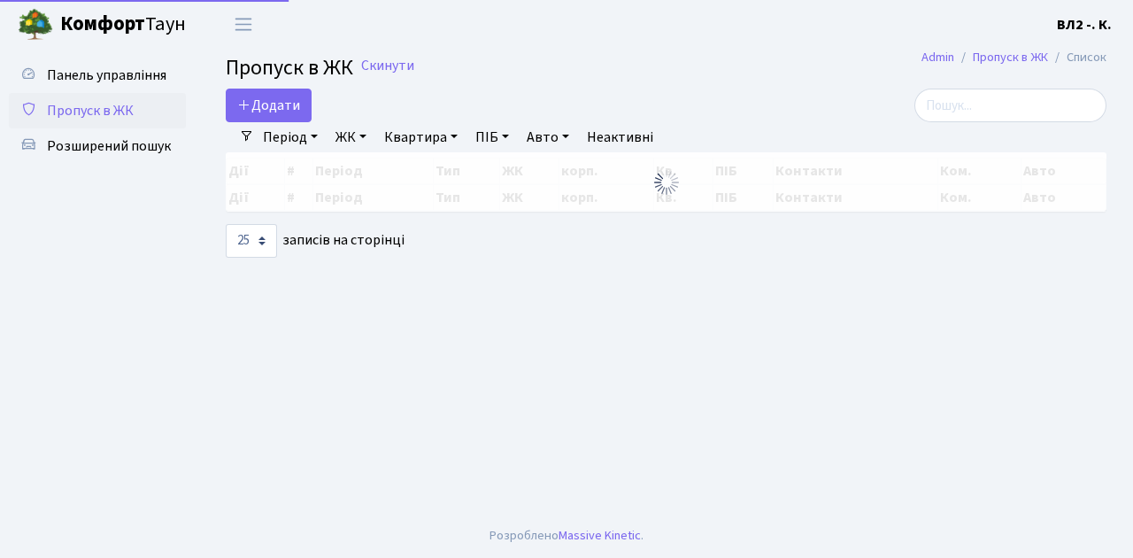
select select "25"
